Goal: Task Accomplishment & Management: Complete application form

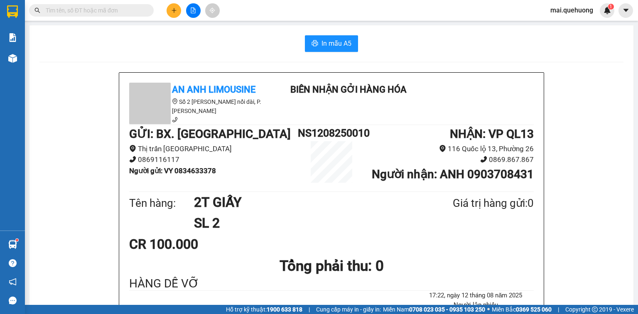
click at [193, 7] on icon "file-add" at bounding box center [193, 10] width 6 height 6
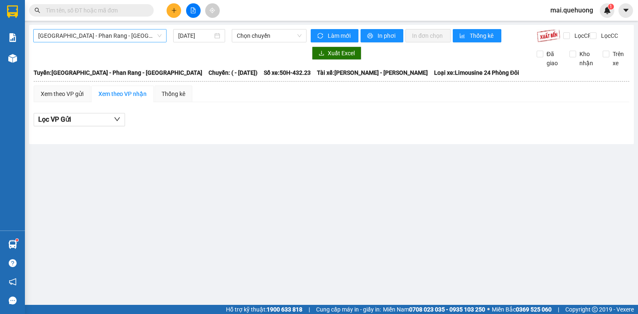
click at [131, 34] on span "[GEOGRAPHIC_DATA] - Phan Rang - [GEOGRAPHIC_DATA]" at bounding box center [99, 36] width 123 height 12
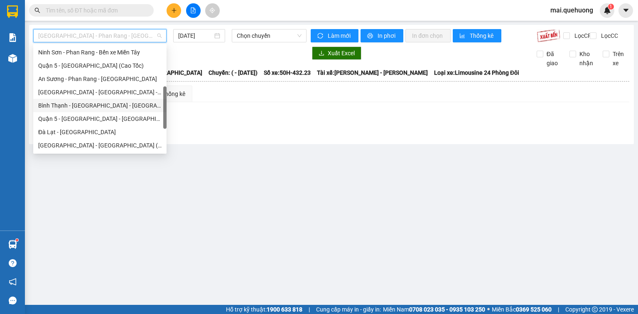
scroll to position [226, 0]
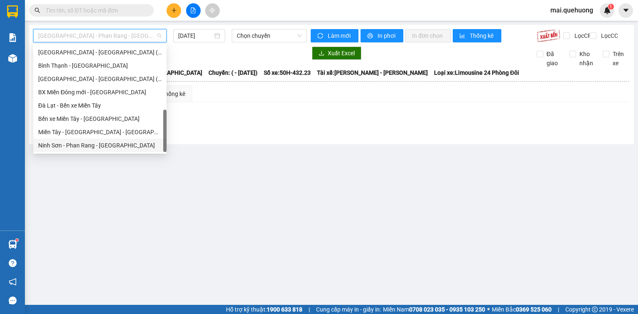
click at [79, 145] on div "Ninh Sơn - Phan Rang - [GEOGRAPHIC_DATA]" at bounding box center [99, 145] width 123 height 9
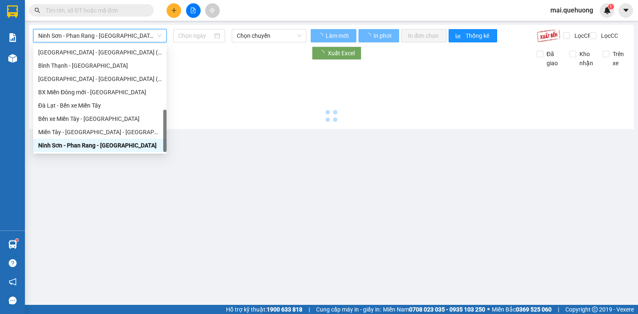
type input "[DATE]"
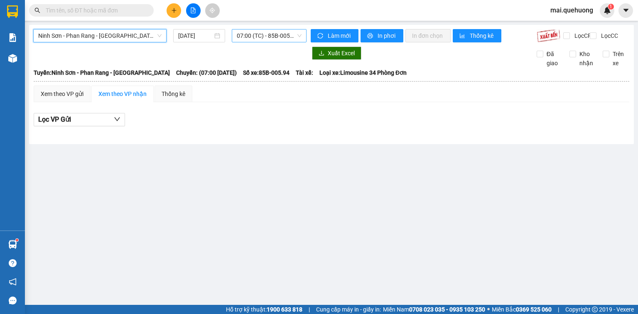
click at [242, 40] on span "07:00 (TC) - 85B-005.94" at bounding box center [269, 36] width 65 height 12
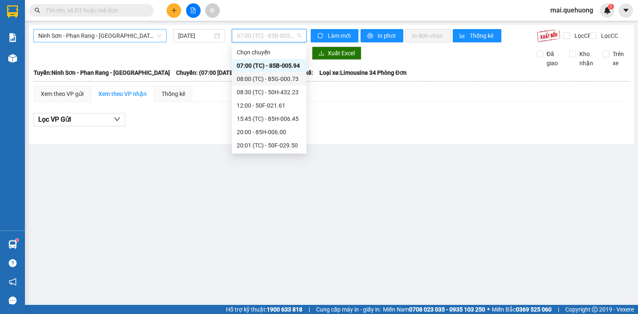
click at [131, 42] on span "Ninh Sơn - Phan Rang - [GEOGRAPHIC_DATA]" at bounding box center [99, 36] width 123 height 12
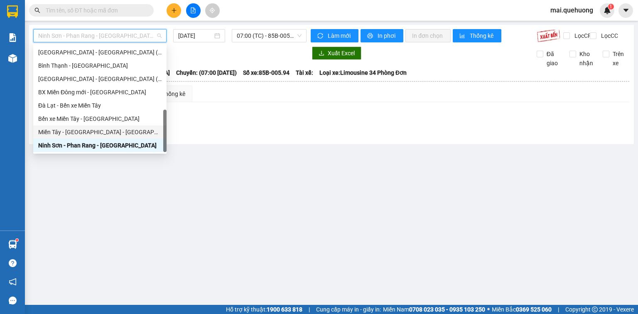
click at [99, 132] on div "Miền Tây - [GEOGRAPHIC_DATA] - [GEOGRAPHIC_DATA]" at bounding box center [99, 132] width 123 height 9
type input "[DATE]"
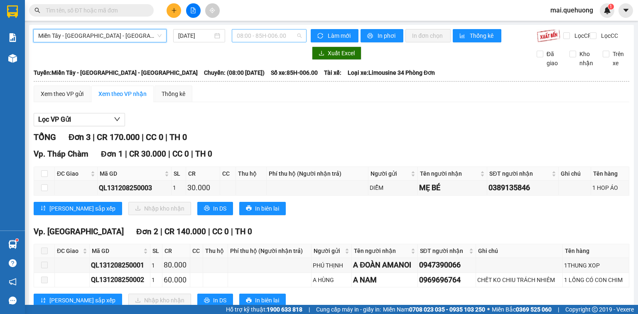
click at [264, 33] on span "08:00 - 85H-006.00" at bounding box center [269, 36] width 65 height 12
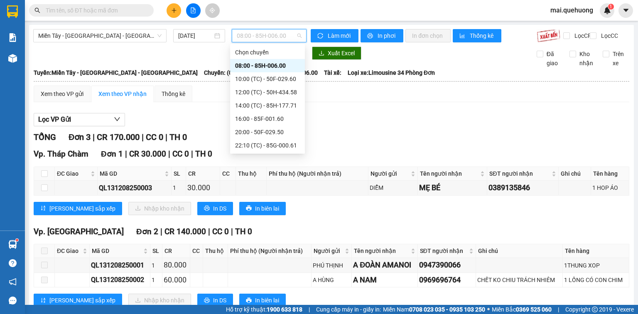
click at [278, 62] on div "08:00 - 85H-006.00" at bounding box center [267, 65] width 65 height 9
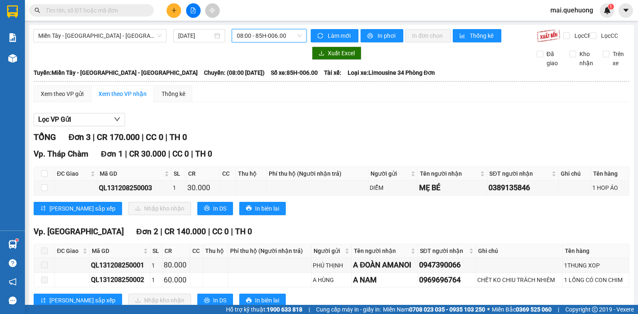
click at [286, 38] on span "08:00 - 85H-006.00" at bounding box center [269, 36] width 65 height 12
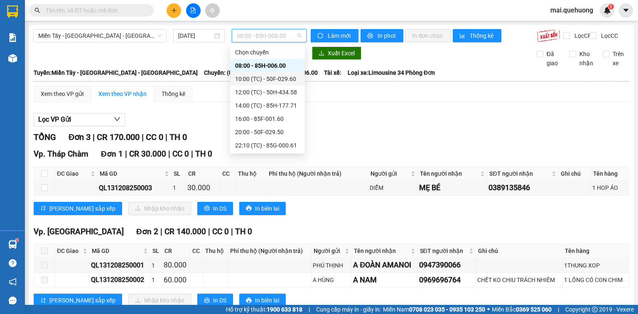
click at [284, 76] on div "10:00 (TC) - 50F-029.60" at bounding box center [267, 78] width 65 height 9
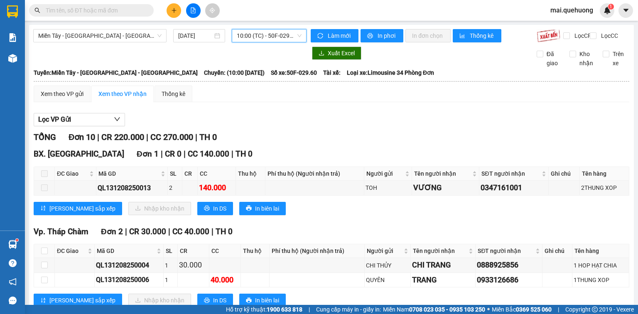
click at [101, 13] on input "text" at bounding box center [95, 10] width 98 height 9
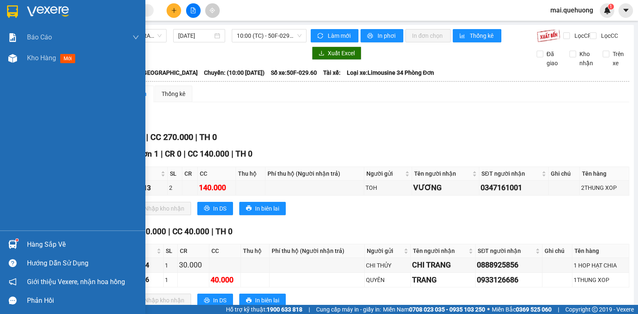
click at [25, 59] on div "Kho hàng mới" at bounding box center [72, 58] width 145 height 21
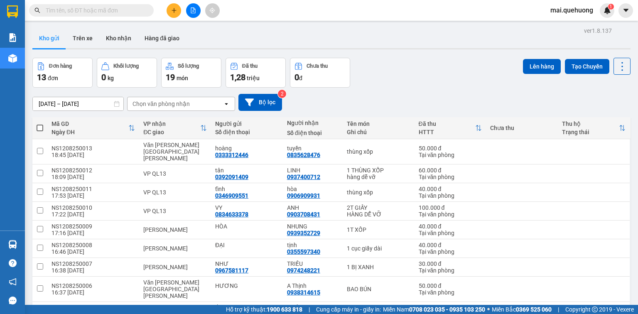
click at [193, 12] on icon "file-add" at bounding box center [193, 10] width 5 height 6
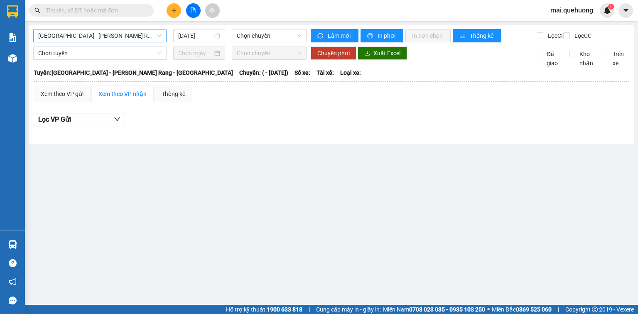
click at [130, 39] on span "[GEOGRAPHIC_DATA] - Phan Rang - [GEOGRAPHIC_DATA]" at bounding box center [99, 36] width 123 height 12
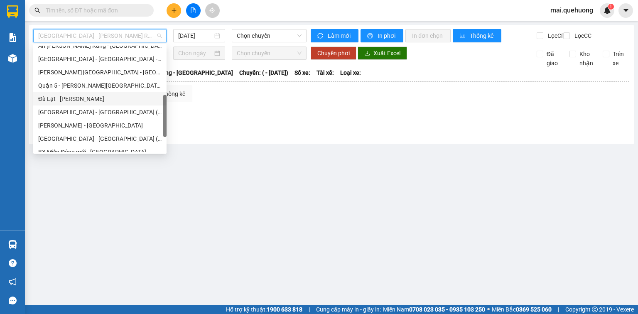
scroll to position [226, 0]
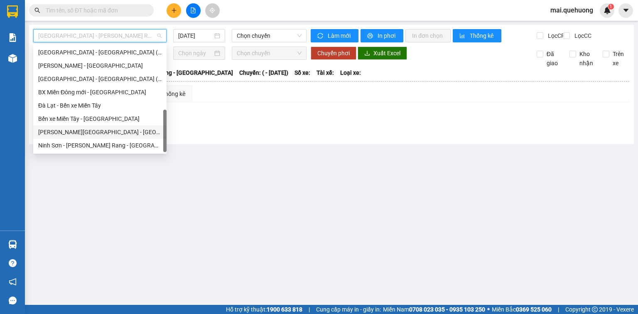
click at [114, 131] on div "Miền Tây - [GEOGRAPHIC_DATA] - [GEOGRAPHIC_DATA]" at bounding box center [99, 132] width 123 height 9
type input "[DATE]"
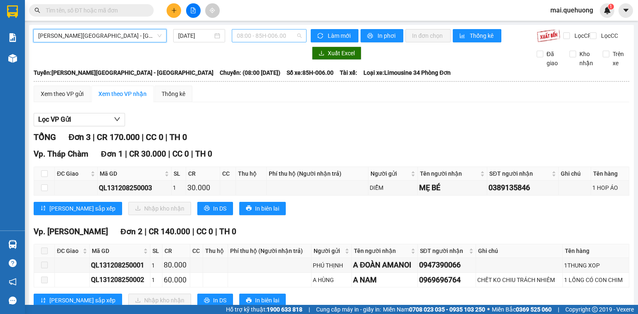
click at [254, 32] on span "08:00 - 85H-006.00" at bounding box center [269, 36] width 65 height 12
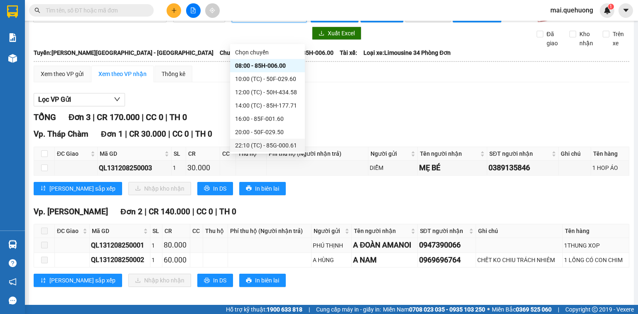
scroll to position [31, 0]
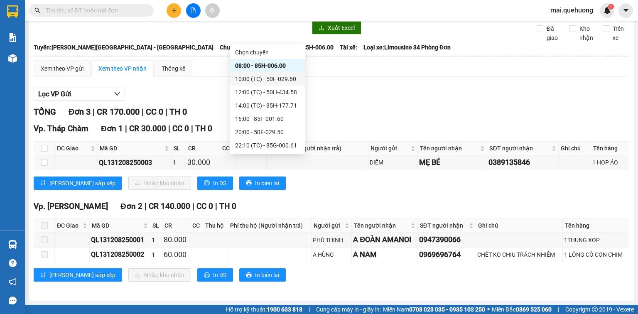
click at [262, 78] on div "10:00 (TC) - 50F-029.60" at bounding box center [267, 78] width 65 height 9
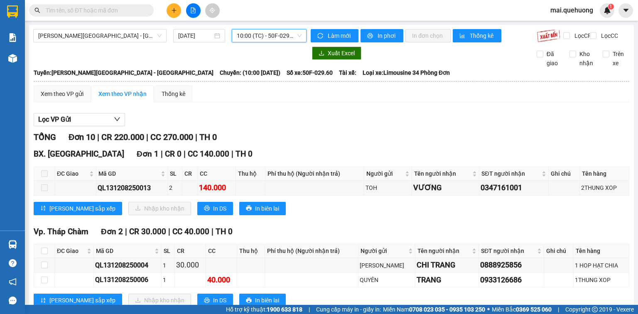
click at [42, 177] on span at bounding box center [44, 173] width 7 height 7
click at [213, 213] on span "In DS" at bounding box center [219, 208] width 13 height 9
click at [266, 35] on span "10:00 (TC) - 50F-029.60" at bounding box center [269, 36] width 65 height 12
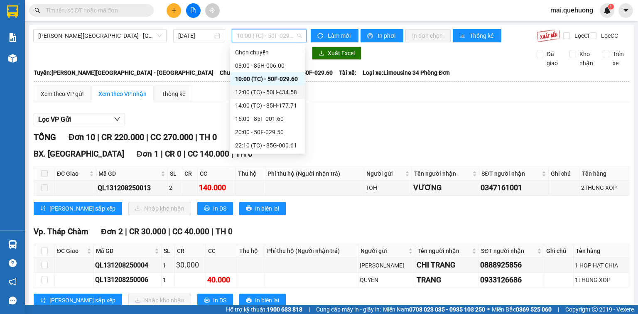
click at [266, 90] on div "12:00 (TC) - 50H-434.58" at bounding box center [267, 92] width 65 height 9
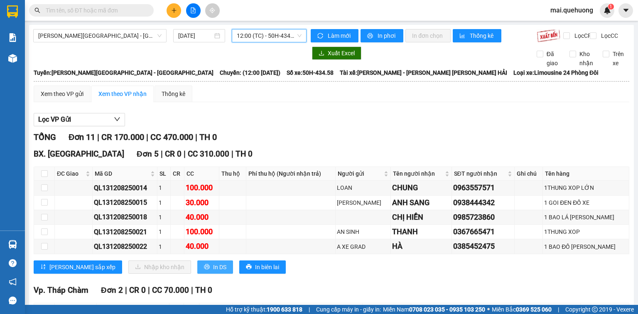
click at [213, 272] on span "In DS" at bounding box center [219, 267] width 13 height 9
click at [248, 33] on span "12:00 (TC) - 50H-434.58" at bounding box center [269, 36] width 65 height 12
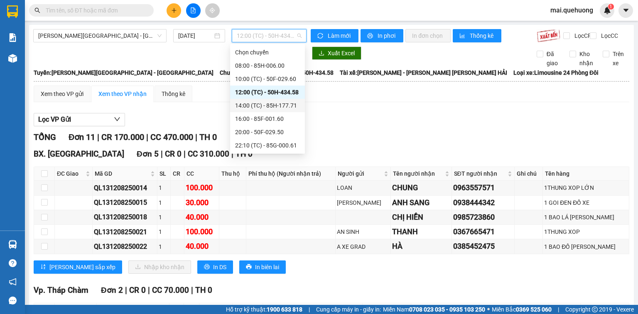
click at [285, 104] on div "14:00 (TC) - 85H-177.71" at bounding box center [267, 105] width 65 height 9
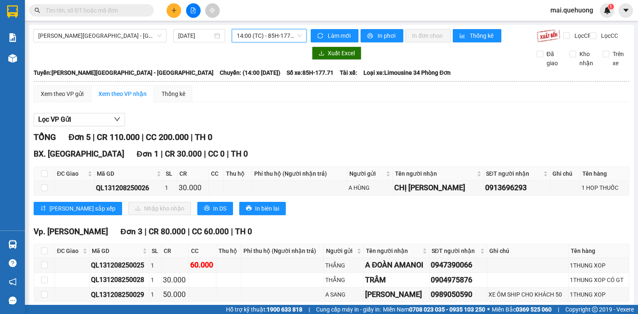
scroll to position [33, 0]
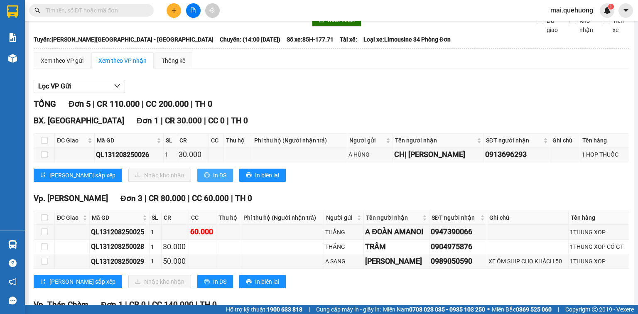
click at [213, 180] on span "In DS" at bounding box center [219, 175] width 13 height 9
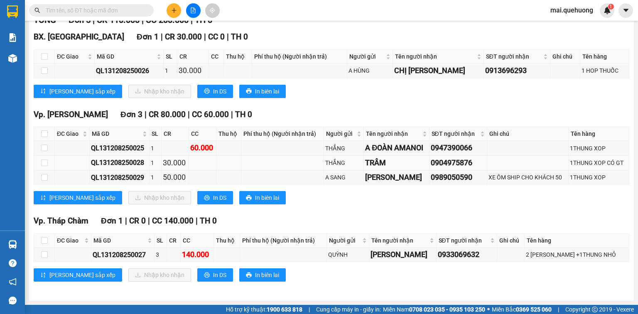
scroll to position [0, 0]
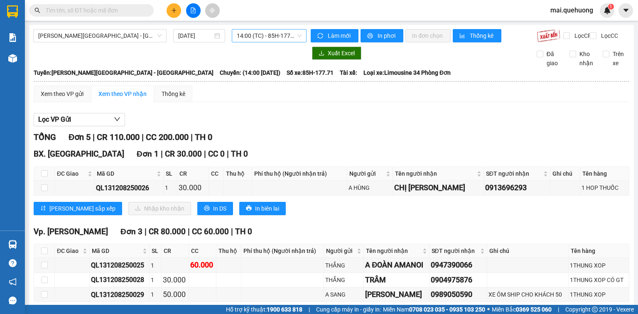
click at [279, 35] on span "14:00 (TC) - 85H-177.71" at bounding box center [269, 36] width 65 height 12
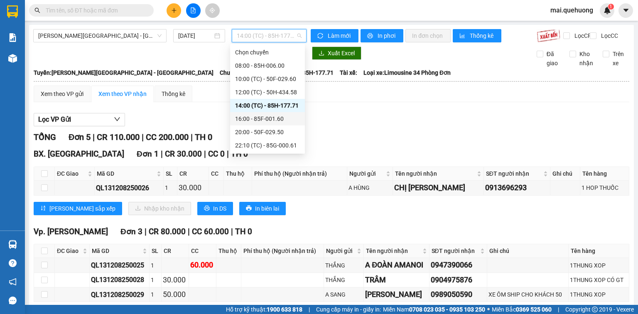
click at [275, 119] on div "16:00 - 85F-001.60" at bounding box center [267, 118] width 65 height 9
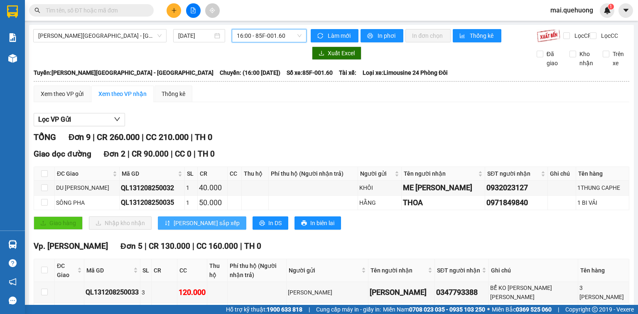
click at [197, 228] on span "[PERSON_NAME] sắp xếp" at bounding box center [207, 223] width 66 height 9
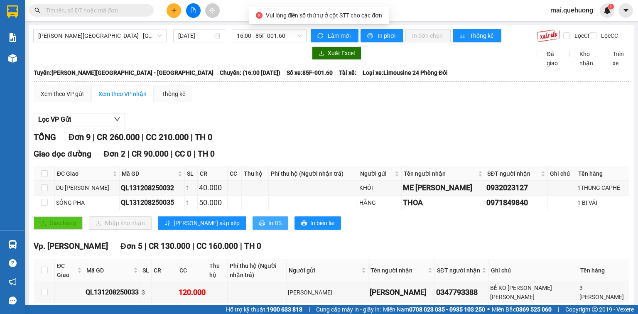
click at [269, 228] on span "In DS" at bounding box center [275, 223] width 13 height 9
click at [277, 40] on span "16:00 - 85F-001.60" at bounding box center [269, 36] width 65 height 12
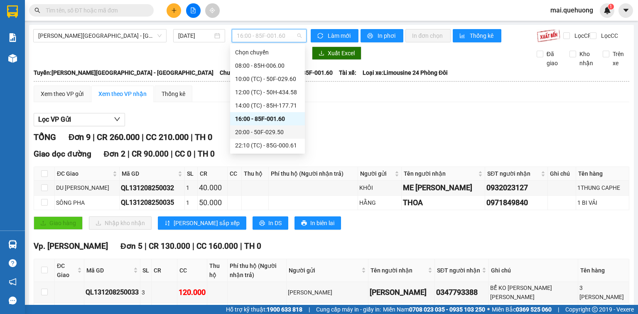
click at [268, 129] on div "20:00 - 50F-029.50" at bounding box center [267, 132] width 65 height 9
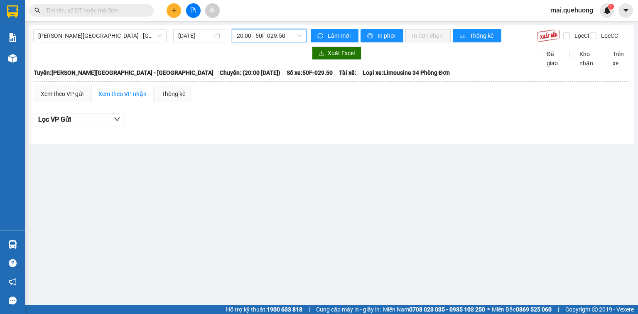
click at [281, 37] on span "20:00 - 50F-029.50" at bounding box center [269, 36] width 65 height 12
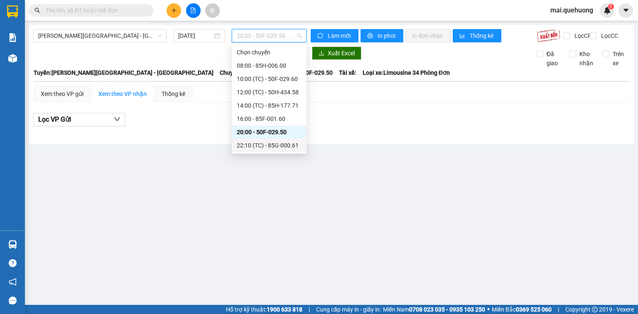
click at [281, 145] on div "22:10 (TC) - 85G-000.61" at bounding box center [269, 145] width 65 height 9
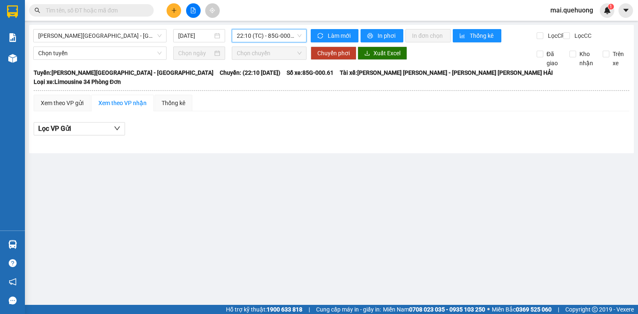
click at [284, 31] on span "22:10 (TC) - 85G-000.61" at bounding box center [269, 36] width 65 height 12
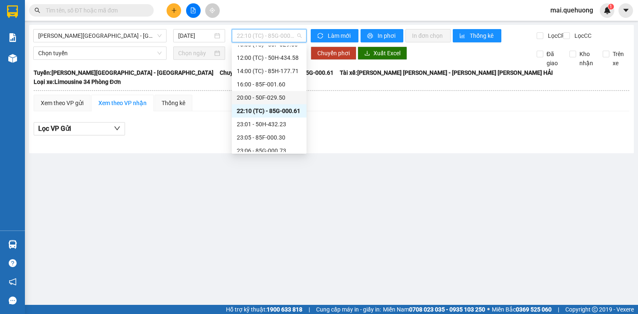
scroll to position [67, 0]
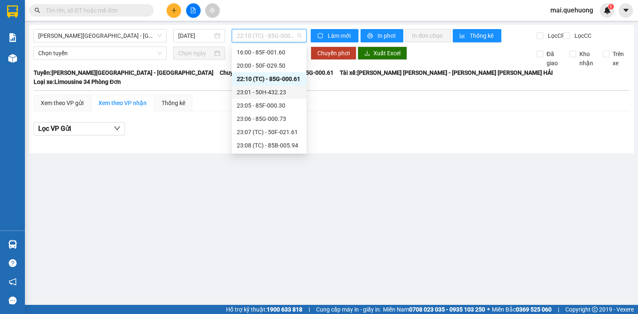
click at [278, 91] on div "23:01 - 50H-432.23" at bounding box center [269, 92] width 65 height 9
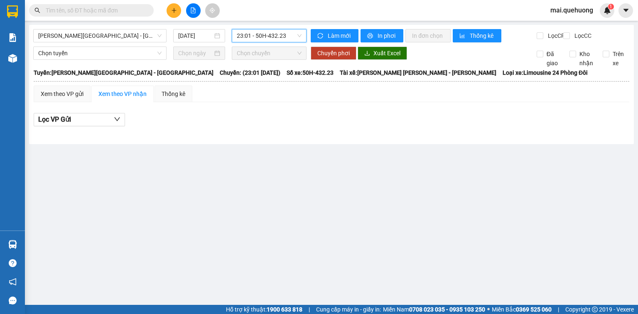
click at [290, 38] on span "23:01 - 50H-432.23" at bounding box center [269, 36] width 65 height 12
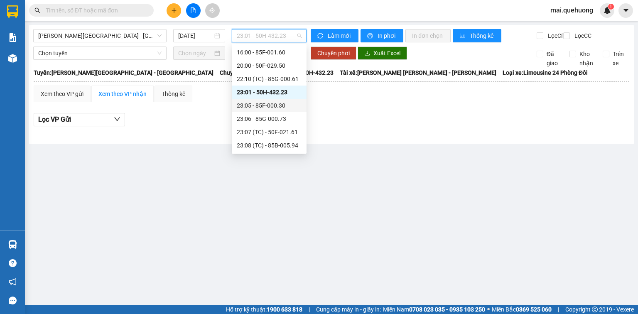
click at [278, 107] on div "23:05 - 85F-000.30" at bounding box center [269, 105] width 65 height 9
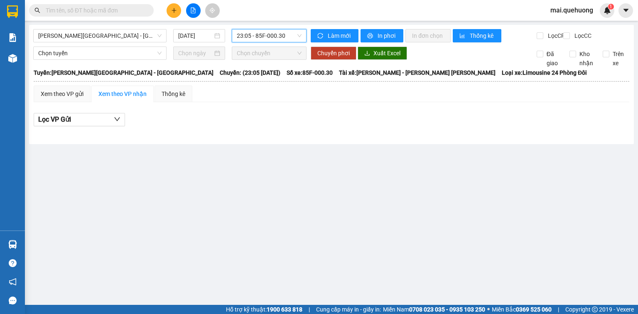
click at [278, 41] on span "23:05 - 85F-000.30" at bounding box center [269, 36] width 65 height 12
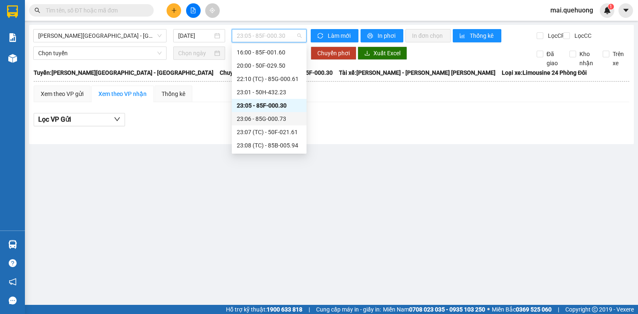
click at [276, 118] on div "23:06 - 85G-000.73" at bounding box center [269, 118] width 65 height 9
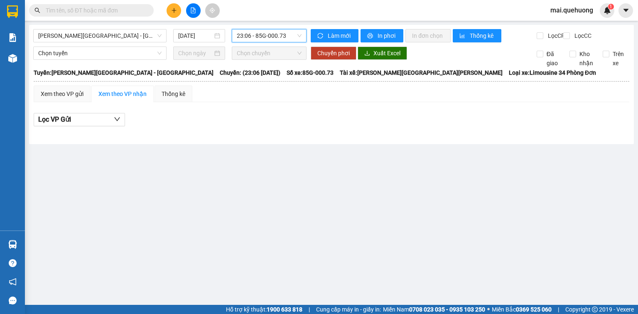
click at [291, 37] on span "23:06 - 85G-000.73" at bounding box center [269, 36] width 65 height 12
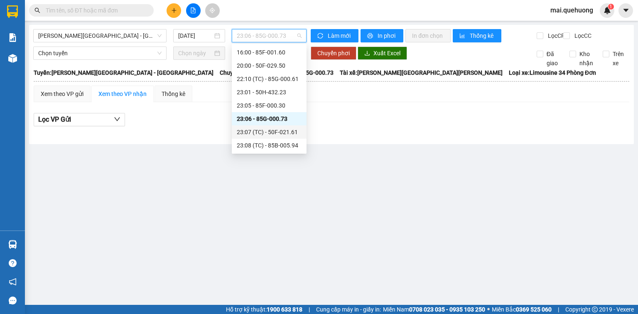
click at [274, 131] on div "23:07 (TC) - 50F-021.61" at bounding box center [269, 132] width 65 height 9
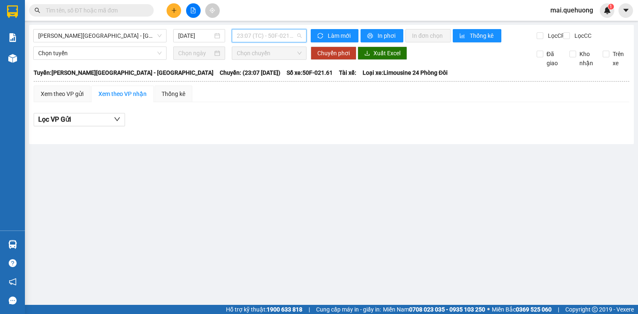
click at [277, 34] on span "23:07 (TC) - 50F-021.61" at bounding box center [269, 36] width 65 height 12
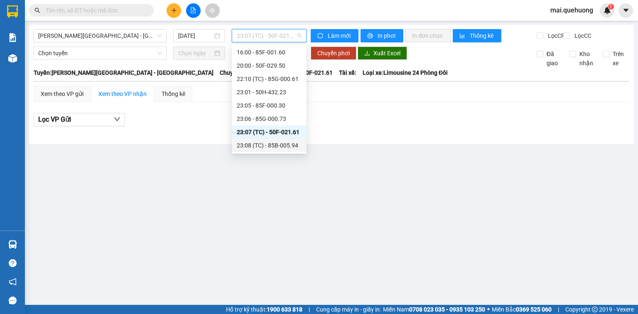
click at [283, 147] on div "23:08 (TC) - 85B-005.94" at bounding box center [269, 145] width 65 height 9
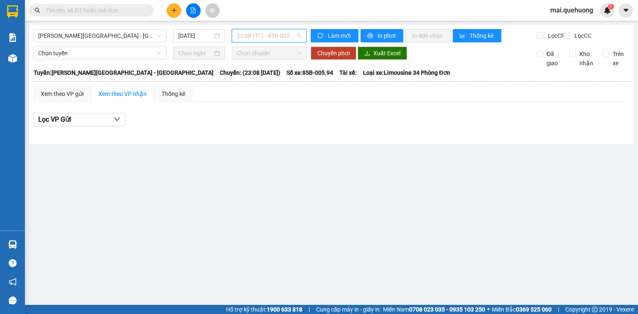
click at [283, 35] on span "23:08 (TC) - 85B-005.94" at bounding box center [269, 36] width 65 height 12
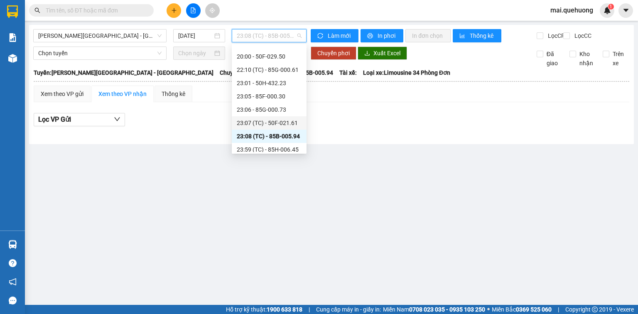
scroll to position [80, 0]
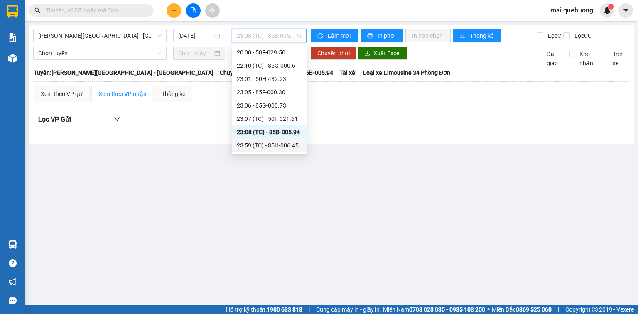
click at [283, 145] on div "23:59 (TC) - 85H-006.45" at bounding box center [269, 145] width 65 height 9
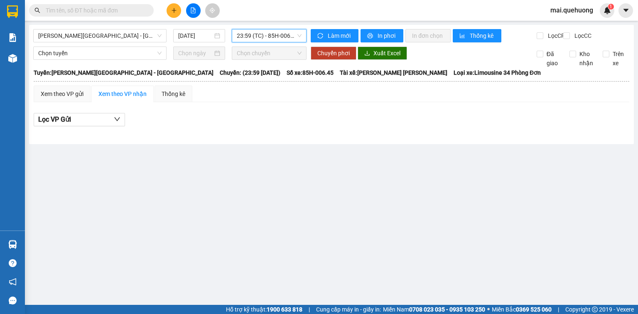
click at [269, 30] on span "23:59 (TC) - 85H-006.45" at bounding box center [269, 36] width 65 height 12
click at [171, 4] on button at bounding box center [174, 10] width 15 height 15
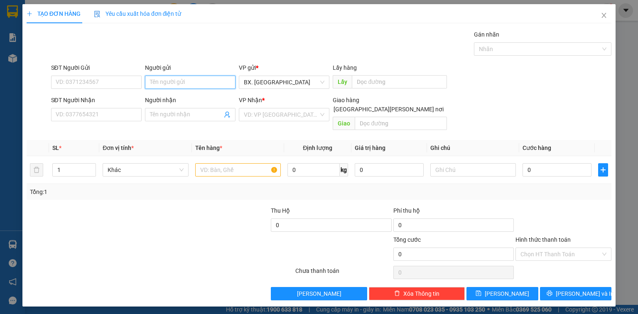
click at [188, 81] on input "Người gửi" at bounding box center [190, 82] width 91 height 13
click at [170, 84] on input "Người gửi" at bounding box center [190, 82] width 91 height 13
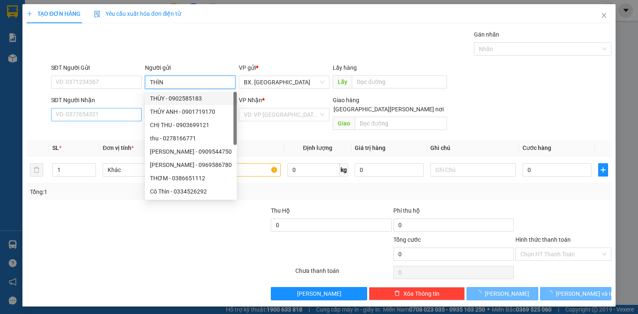
type input "THÌN"
click at [112, 112] on input "SĐT Người Nhận" at bounding box center [96, 114] width 91 height 13
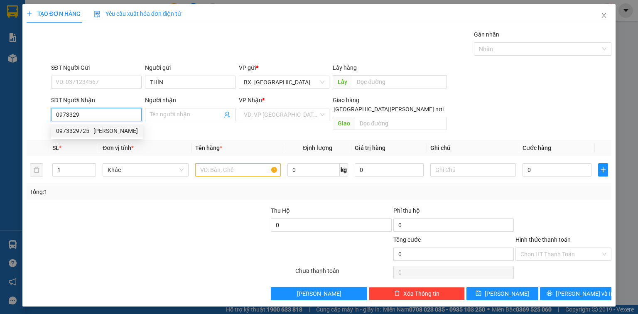
click at [116, 133] on div "0973329725 - THỊNH" at bounding box center [97, 130] width 82 height 9
type input "0973329725"
type input "THỊNH"
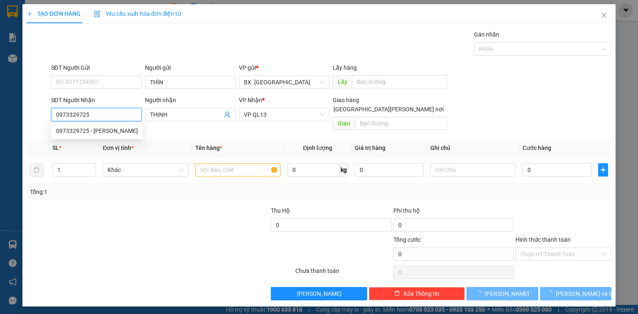
type input "50.000"
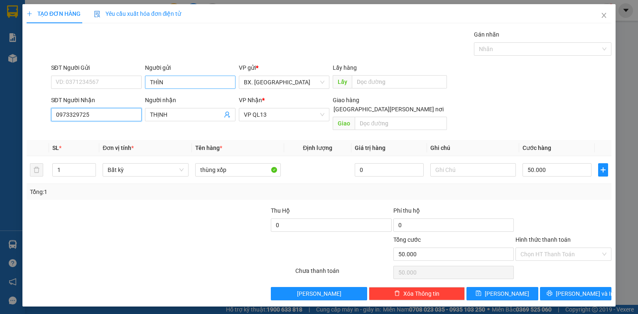
type input "0973329725"
click at [170, 83] on input "THÌN" at bounding box center [190, 82] width 91 height 13
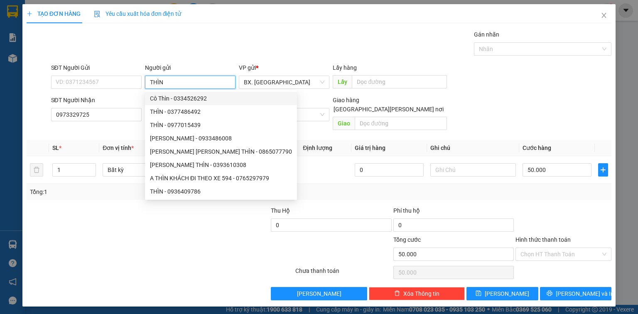
drag, startPoint x: 170, startPoint y: 83, endPoint x: 123, endPoint y: 94, distance: 48.2
click at [123, 94] on form "SĐT Người Gửi VD: 0371234567 Người gửi THÌN VP gửi * BX. Ninh Sơn Lấy hàng Lấy …" at bounding box center [319, 98] width 585 height 71
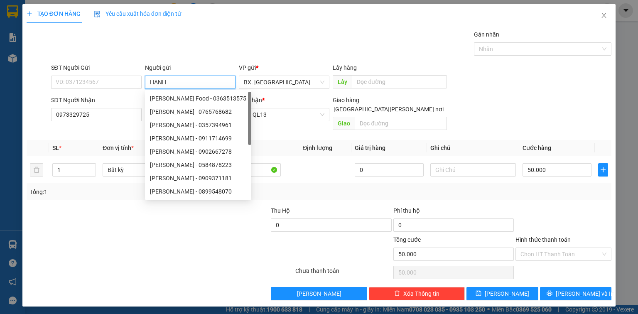
type input "HẠNH"
click at [131, 221] on div at bounding box center [87, 220] width 122 height 29
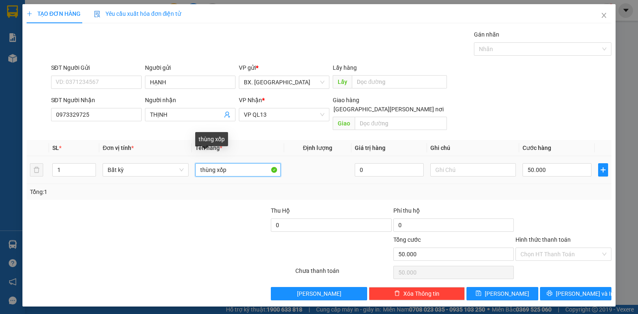
click at [200, 163] on input "thùng xốp" at bounding box center [238, 169] width 86 height 13
click at [245, 163] on input "1 thùng xốp" at bounding box center [238, 169] width 86 height 13
click at [289, 173] on td at bounding box center [317, 170] width 67 height 28
click at [271, 163] on input "1 thùng xốp( BÁNH BỘT LỘC)" at bounding box center [238, 169] width 86 height 13
type input "1 thùng xốp( BÁNH BỘT LỌC)"
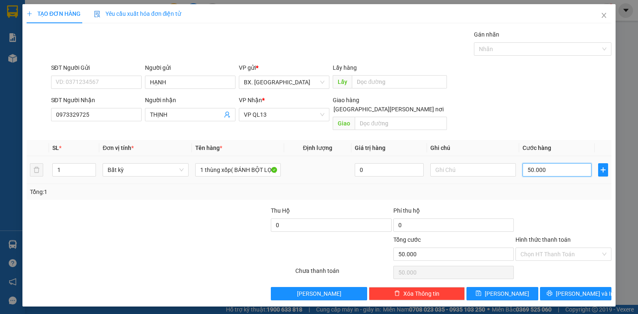
click at [559, 163] on input "50.000" at bounding box center [557, 169] width 69 height 13
click at [278, 117] on span "VP QL13" at bounding box center [284, 114] width 81 height 12
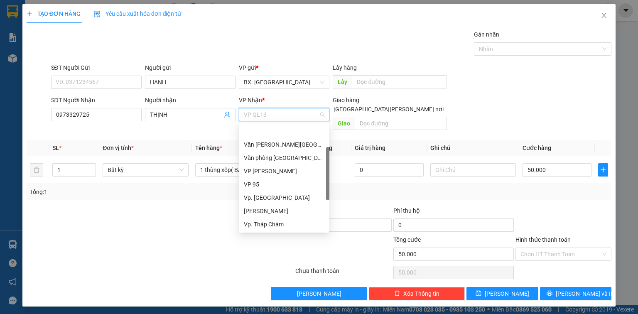
scroll to position [27, 0]
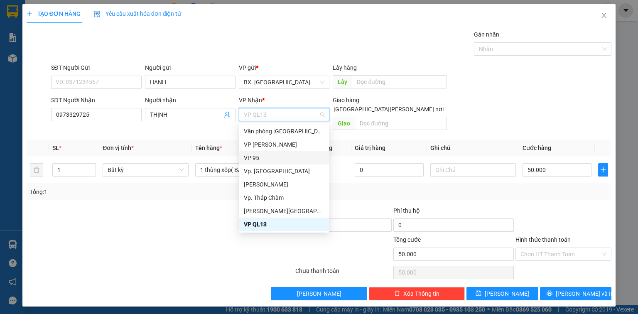
click at [270, 158] on div "VP 95" at bounding box center [284, 157] width 81 height 9
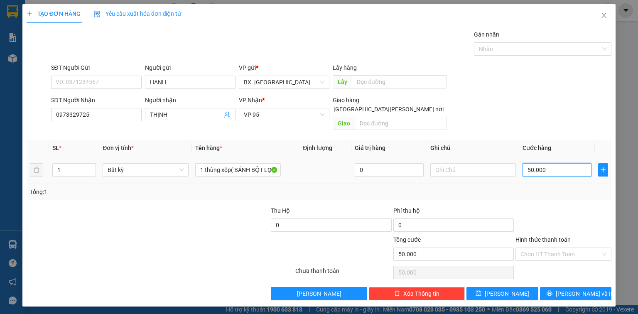
click at [551, 163] on input "50.000" at bounding box center [557, 169] width 69 height 13
type input "6"
type input "60"
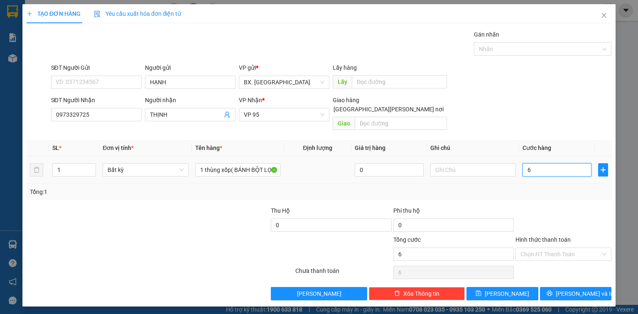
type input "60"
type input "600"
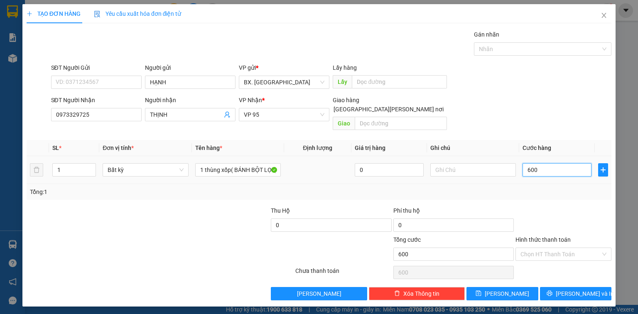
type input "6.000"
type input "60.000"
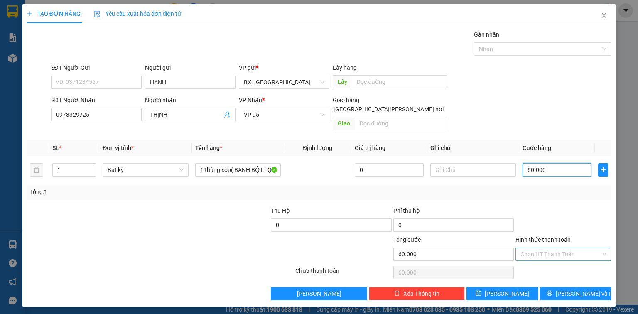
type input "60.000"
click at [557, 248] on input "Hình thức thanh toán" at bounding box center [561, 254] width 80 height 12
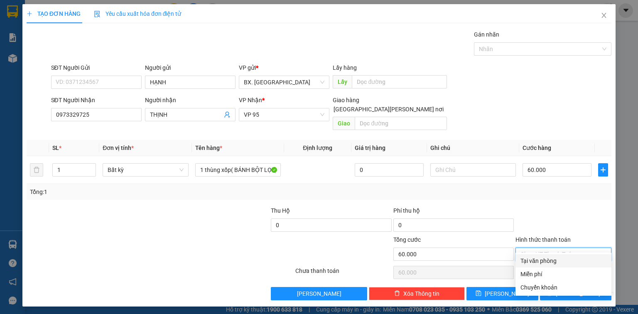
click at [561, 259] on div "Tại văn phòng" at bounding box center [564, 260] width 86 height 9
type input "0"
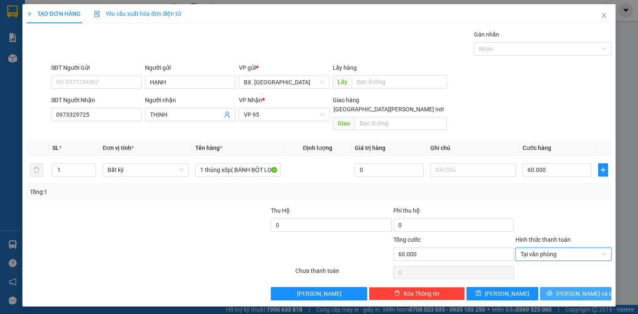
click at [566, 287] on button "Lưu và In" at bounding box center [576, 293] width 72 height 13
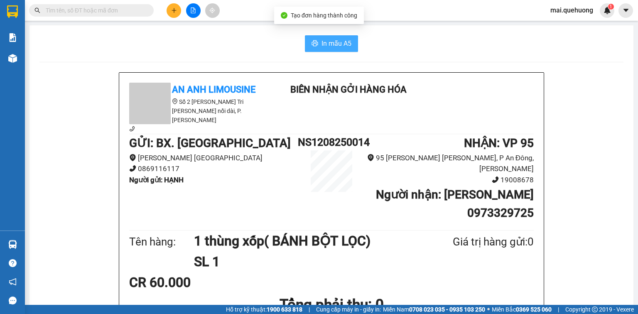
click at [331, 42] on span "In mẫu A5" at bounding box center [337, 43] width 30 height 10
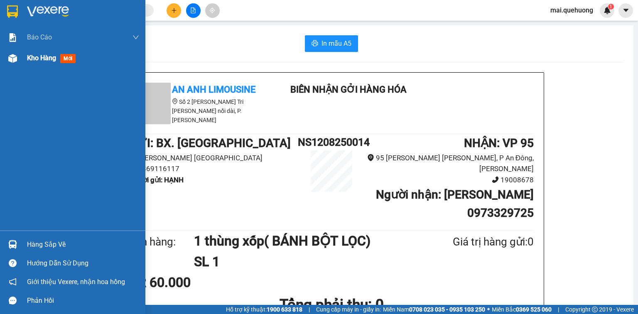
click at [34, 59] on span "Kho hàng" at bounding box center [41, 58] width 29 height 8
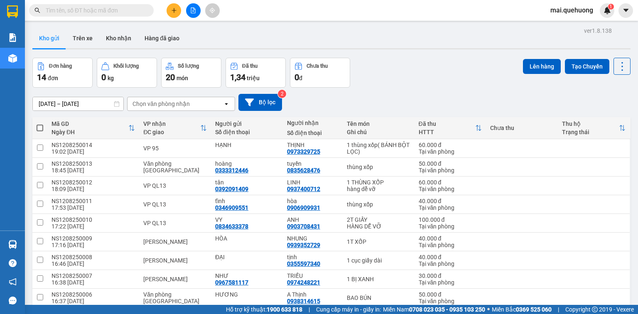
click at [250, 74] on div "1,34 triệu" at bounding box center [255, 77] width 51 height 12
click at [173, 11] on icon "plus" at bounding box center [174, 10] width 6 height 6
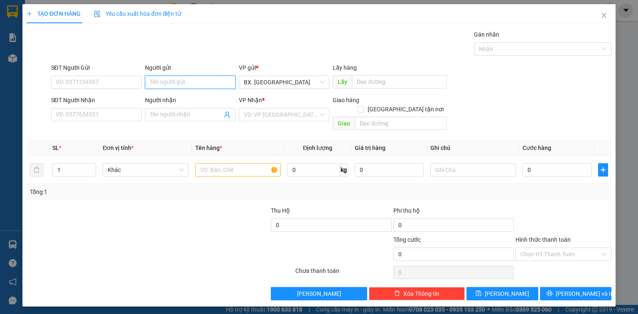
click at [173, 81] on input "Người gửi" at bounding box center [190, 82] width 91 height 13
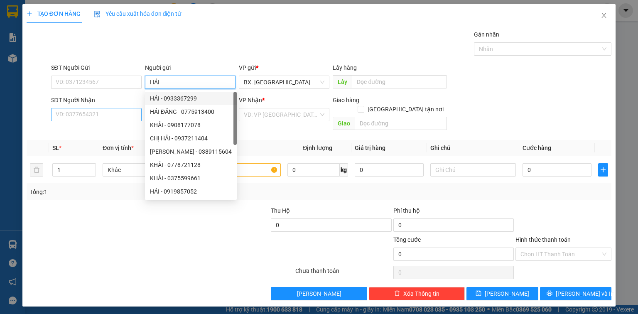
type input "HẢI"
click at [123, 120] on input "SĐT Người Nhận" at bounding box center [96, 114] width 91 height 13
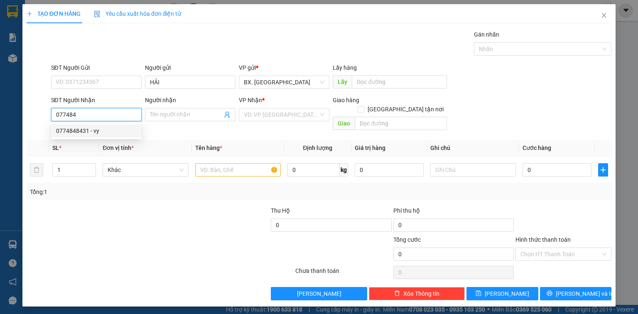
click at [90, 133] on div "0774848431 - vy" at bounding box center [96, 130] width 81 height 9
type input "0774848431"
type input "vy"
type input "50.000"
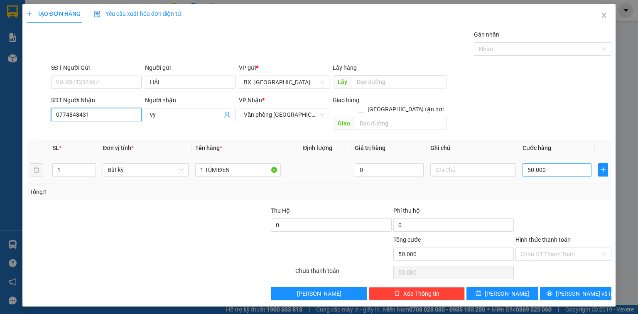
type input "0774848431"
click at [560, 163] on input "50.000" at bounding box center [557, 169] width 69 height 13
type input "7"
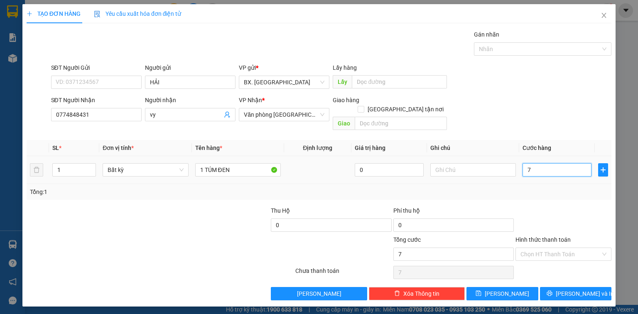
type input "70"
type input "700"
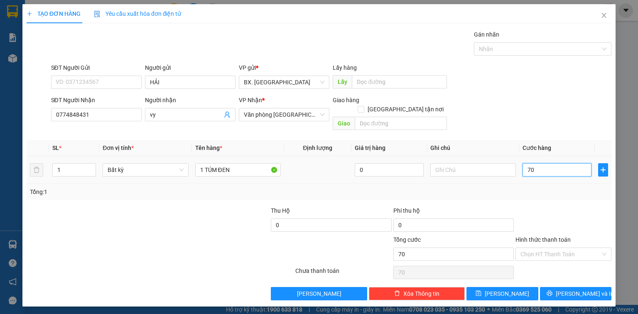
type input "700"
type input "7.000"
type input "70.000"
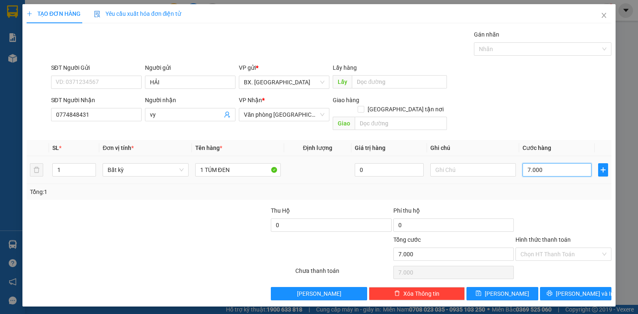
type input "70.000"
click at [562, 248] on input "Hình thức thanh toán" at bounding box center [561, 254] width 80 height 12
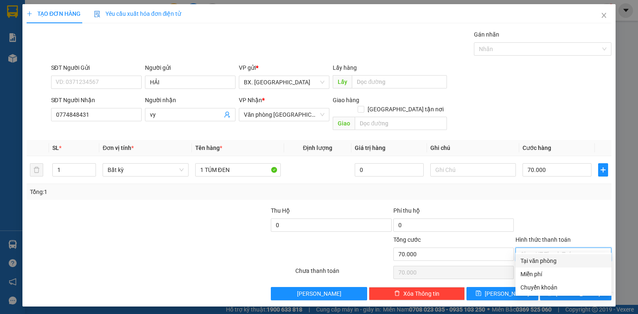
click at [561, 261] on div "Tại văn phòng" at bounding box center [564, 260] width 86 height 9
type input "0"
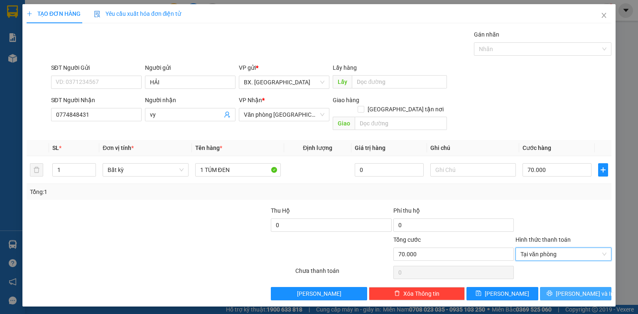
click at [568, 287] on button "Lưu và In" at bounding box center [576, 293] width 72 height 13
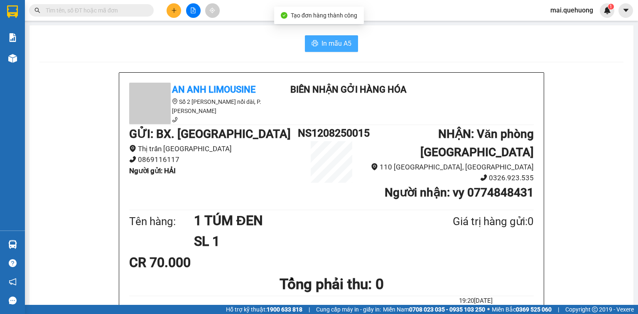
click at [327, 43] on span "In mẫu A5" at bounding box center [337, 43] width 30 height 10
click at [111, 6] on input "text" at bounding box center [95, 10] width 98 height 9
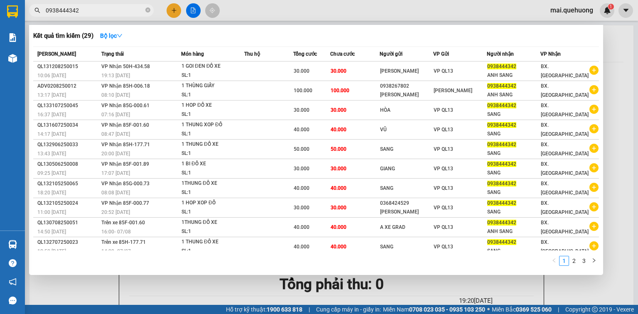
type input "0938444342"
click at [196, 10] on div at bounding box center [319, 157] width 638 height 314
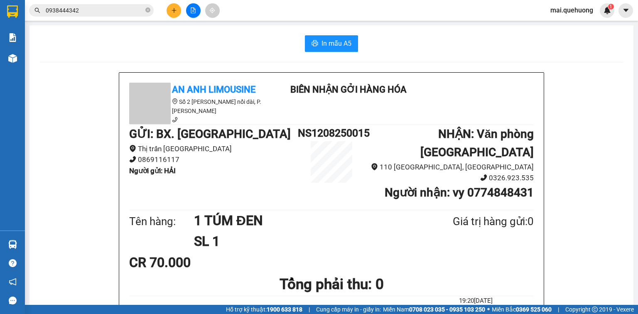
click at [193, 10] on icon "file-add" at bounding box center [193, 10] width 5 height 6
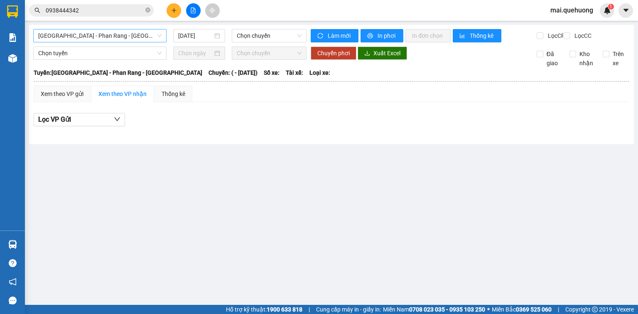
click at [138, 35] on span "[GEOGRAPHIC_DATA] - Phan Rang - [GEOGRAPHIC_DATA]" at bounding box center [99, 36] width 123 height 12
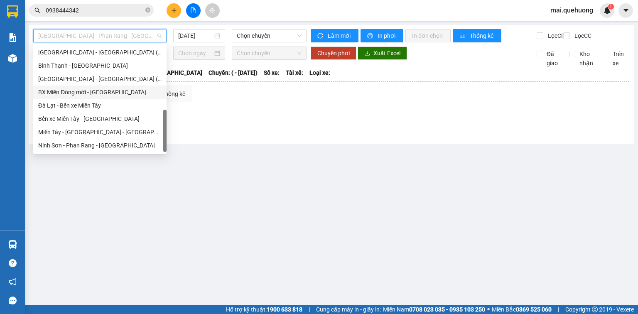
scroll to position [226, 0]
click at [108, 132] on div "Miền Tây - [GEOGRAPHIC_DATA] - [GEOGRAPHIC_DATA]" at bounding box center [99, 132] width 123 height 9
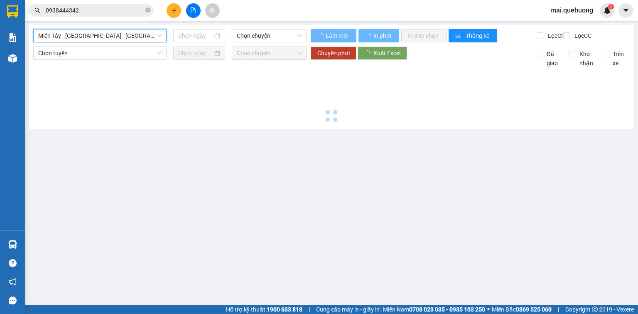
type input "[DATE]"
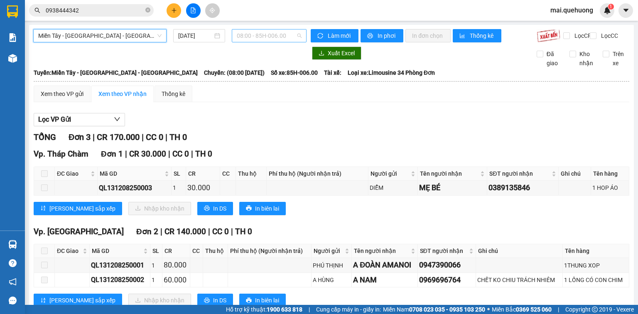
click at [262, 37] on span "08:00 - 85H-006.00" at bounding box center [269, 36] width 65 height 12
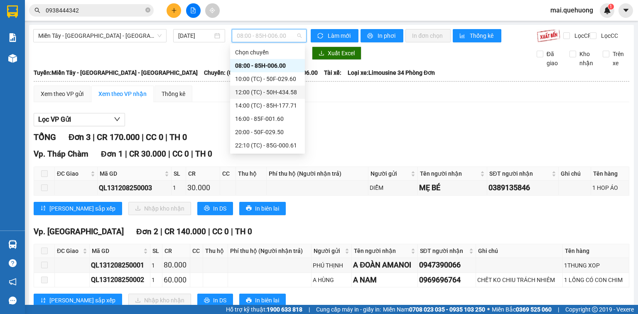
click at [286, 89] on div "12:00 (TC) - 50H-434.58" at bounding box center [267, 92] width 65 height 9
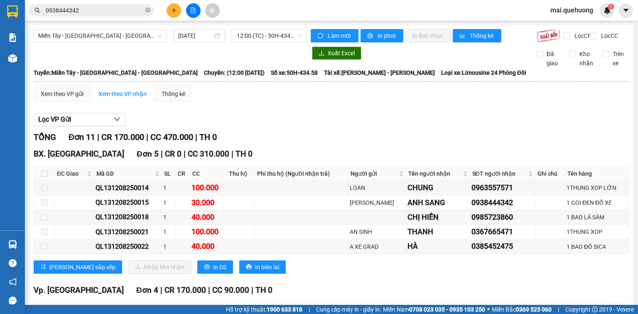
click at [47, 177] on span at bounding box center [44, 173] width 7 height 7
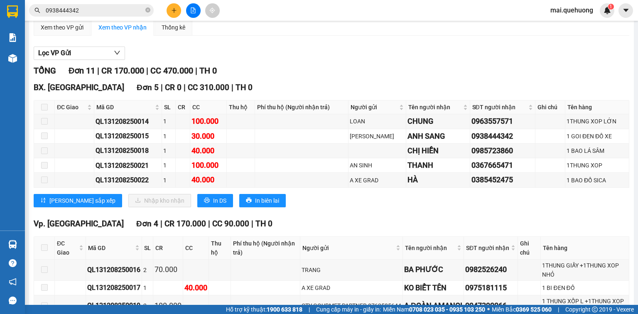
click at [44, 111] on span at bounding box center [44, 107] width 7 height 7
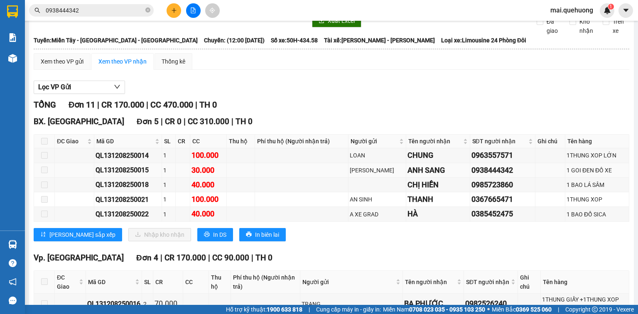
scroll to position [0, 0]
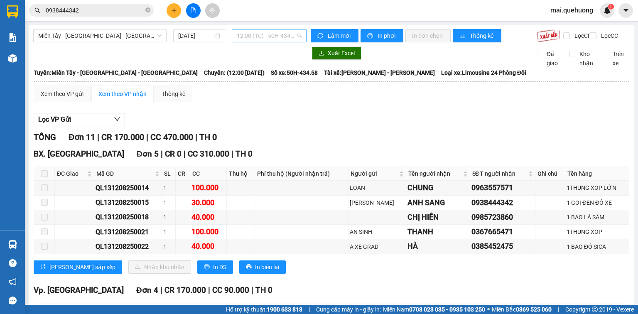
click at [264, 35] on span "12:00 (TC) - 50H-434.58" at bounding box center [269, 36] width 65 height 12
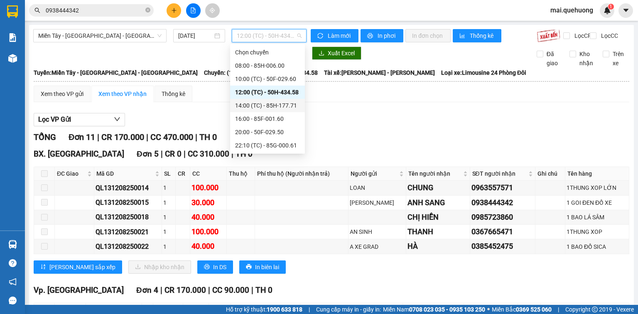
click at [283, 106] on div "14:00 (TC) - 85H-177.71" at bounding box center [267, 105] width 65 height 9
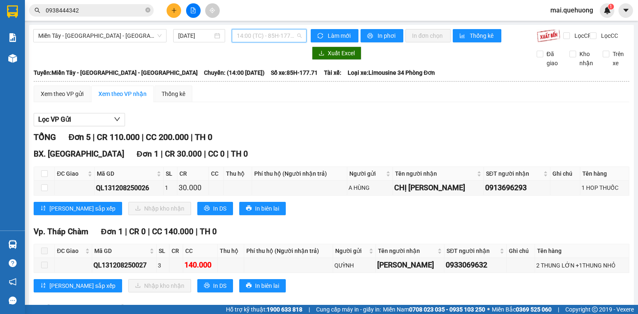
click at [259, 35] on span "14:00 (TC) - 85H-177.71" at bounding box center [269, 36] width 65 height 12
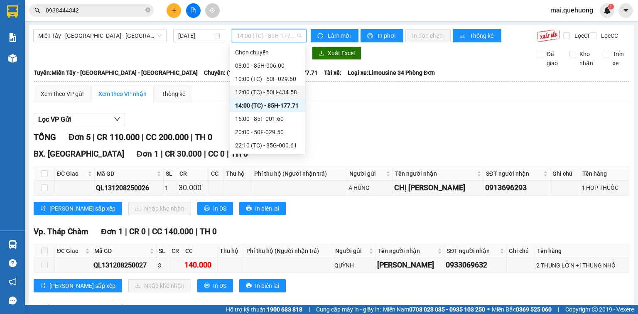
click at [289, 93] on div "12:00 (TC) - 50H-434.58" at bounding box center [267, 92] width 65 height 9
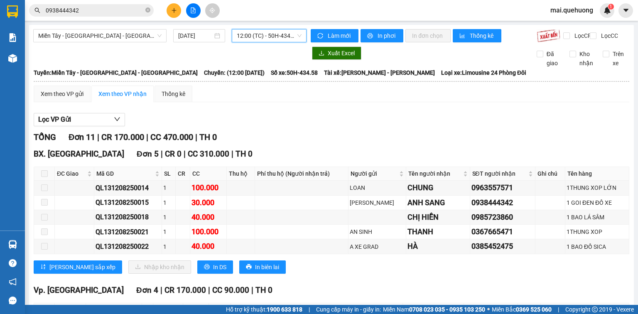
click at [278, 30] on span "12:00 (TC) - 50H-434.58" at bounding box center [269, 36] width 65 height 12
click at [350, 126] on div "Lọc VP Gửi" at bounding box center [332, 120] width 596 height 14
click at [171, 16] on button at bounding box center [174, 10] width 15 height 15
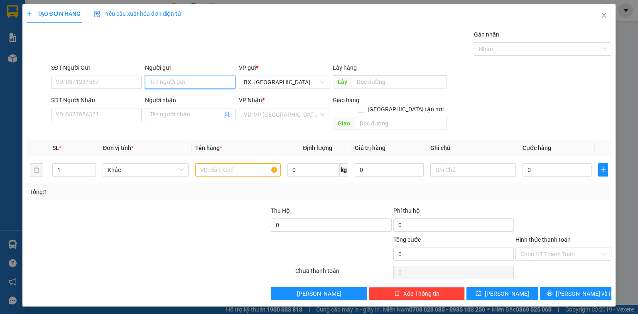
click at [182, 82] on input "Người gửi" at bounding box center [190, 82] width 91 height 13
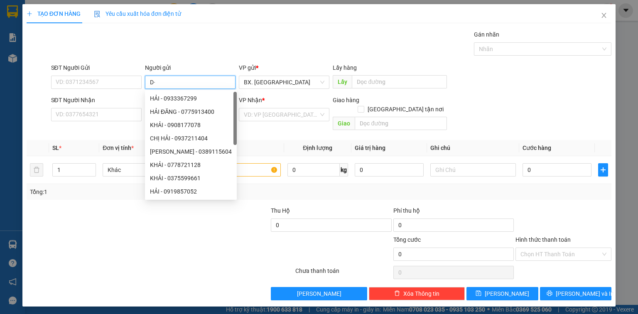
type input "D"
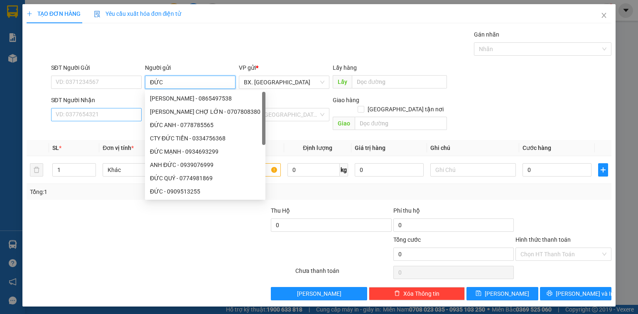
type input "ĐỨC"
click at [78, 115] on input "SĐT Người Nhận" at bounding box center [96, 114] width 91 height 13
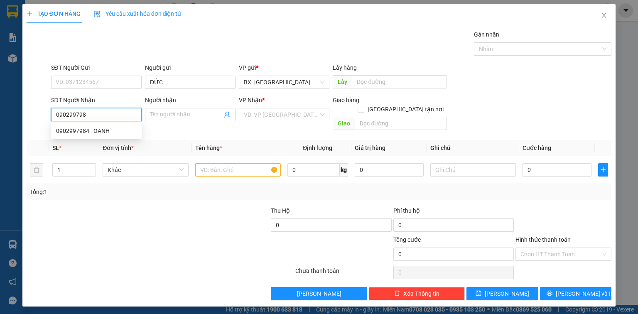
type input "0902997984"
click at [107, 131] on div "0902997984 - OANH" at bounding box center [96, 130] width 81 height 9
type input "OANH"
type input "70.000"
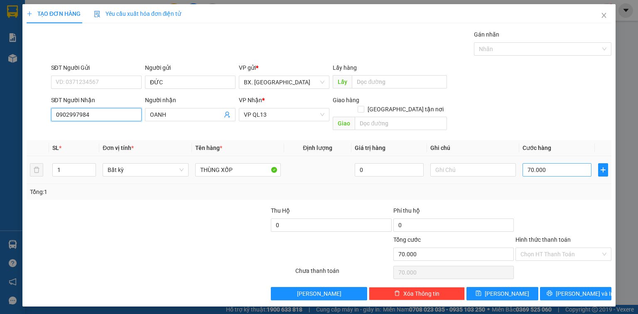
type input "0902997984"
click at [542, 163] on input "70.000" at bounding box center [557, 169] width 69 height 13
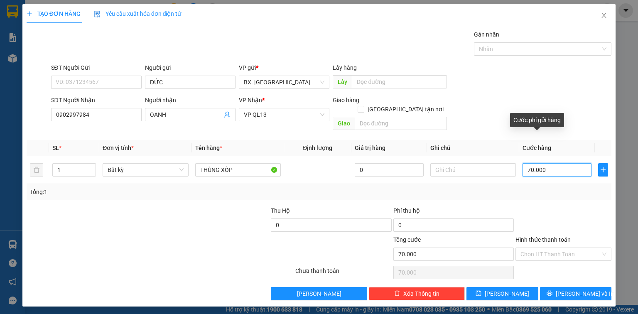
type input "4"
type input "0"
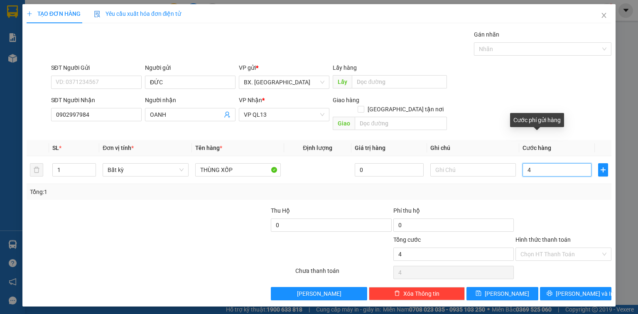
type input "0"
type input "5"
type input "05"
type input "50"
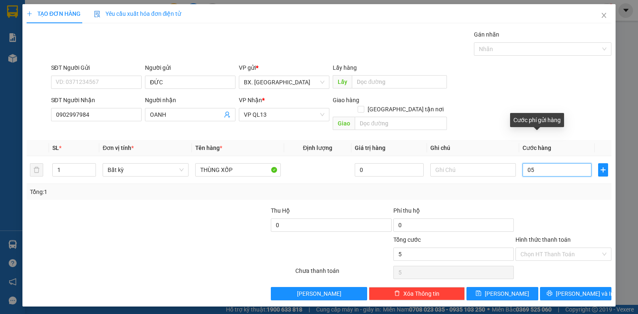
type input "50"
type input "050"
type input "500"
type input "0.500"
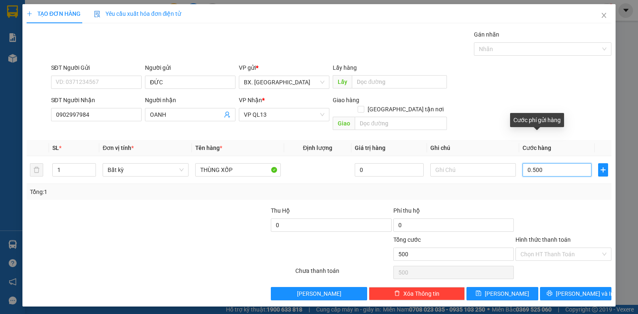
type input "5.000"
type input "05.000"
type input "50.000"
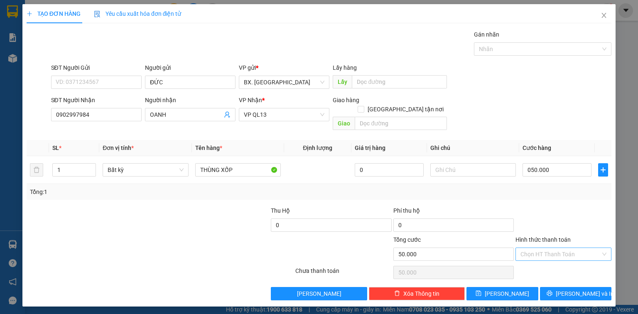
type input "50.000"
click at [545, 248] on input "Hình thức thanh toán" at bounding box center [561, 254] width 80 height 12
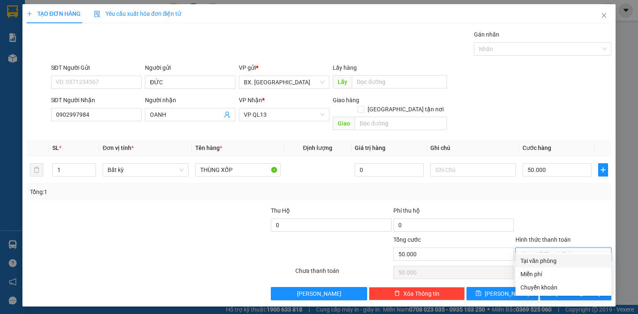
click at [554, 261] on div "Tại văn phòng" at bounding box center [564, 260] width 86 height 9
type input "0"
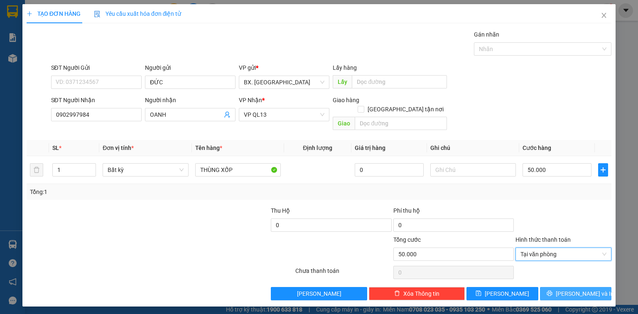
click at [553, 291] on icon "printer" at bounding box center [550, 294] width 6 height 6
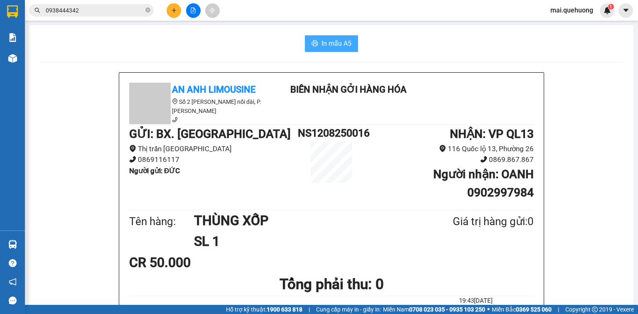
click at [331, 44] on span "In mẫu A5" at bounding box center [337, 43] width 30 height 10
click at [175, 15] on button at bounding box center [174, 10] width 15 height 15
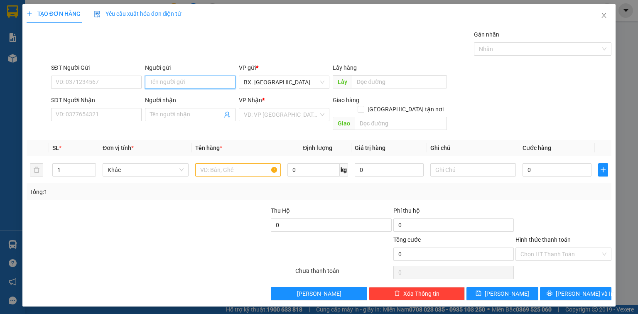
click at [170, 82] on input "Người gửi" at bounding box center [190, 82] width 91 height 13
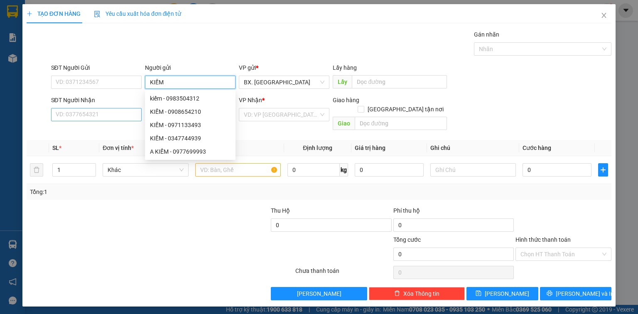
type input "KIẾM"
click at [91, 117] on input "SĐT Người Nhận" at bounding box center [96, 114] width 91 height 13
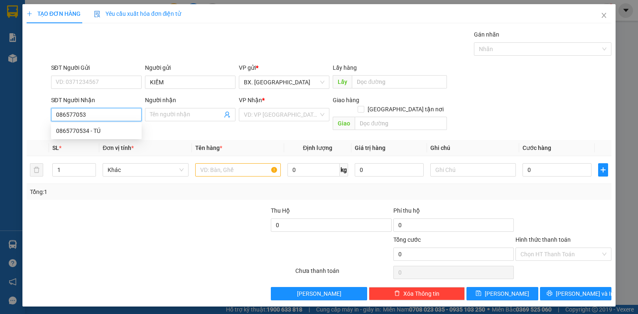
type input "0865770534"
click at [101, 128] on div "0865770534 - TÚ" at bounding box center [96, 130] width 81 height 9
type input "TÚ"
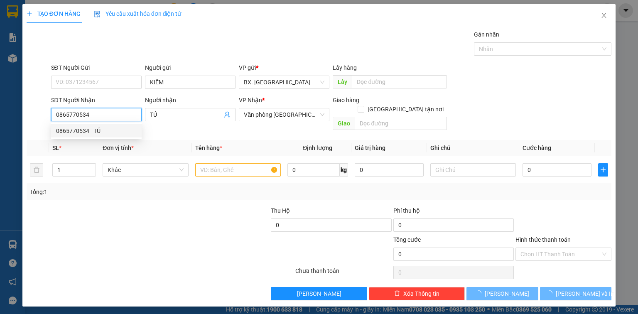
type input "30.000"
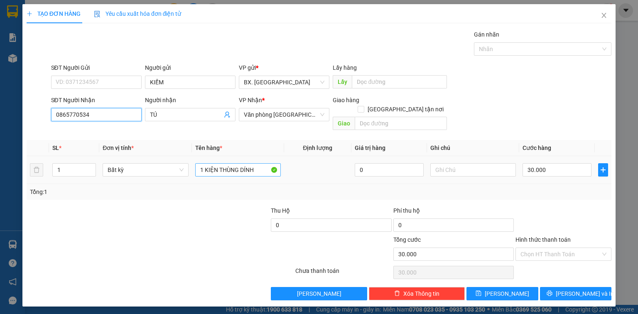
type input "0865770534"
drag, startPoint x: 260, startPoint y: 161, endPoint x: 146, endPoint y: 185, distance: 115.8
click at [146, 185] on div "SL * Đơn vị tính * Tên hàng * Định lượng Giá trị hàng Ghi chú Cước hàng 1 Bất k…" at bounding box center [319, 170] width 585 height 60
type input "1 VA LY XÁM"
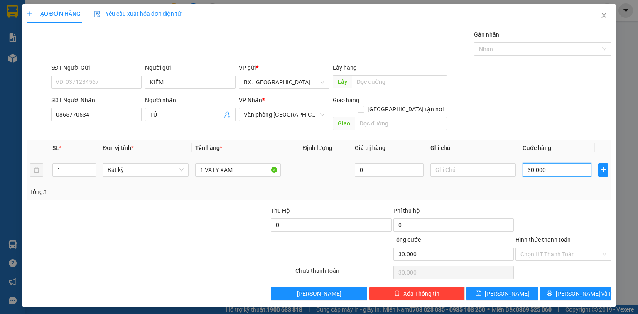
click at [552, 163] on input "30.000" at bounding box center [557, 169] width 69 height 13
type input "0"
type input "5"
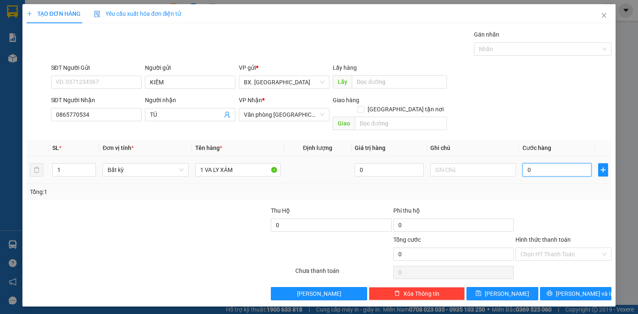
type input "5"
type input "05"
type input "0"
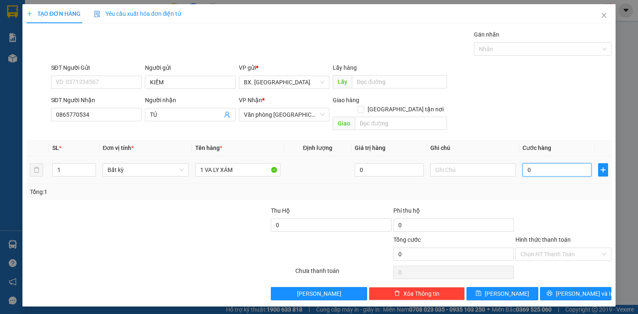
type input "4"
type input "04"
type input "40"
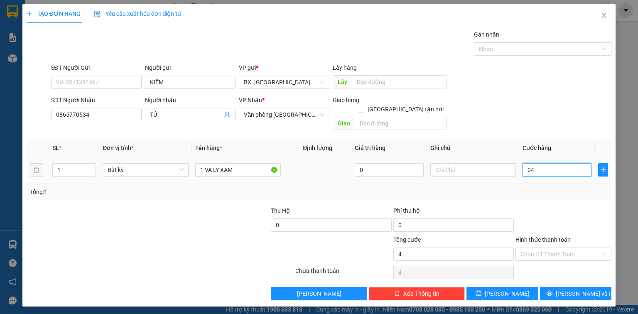
type input "040"
type input "400"
type input "0.400"
type input "4.000"
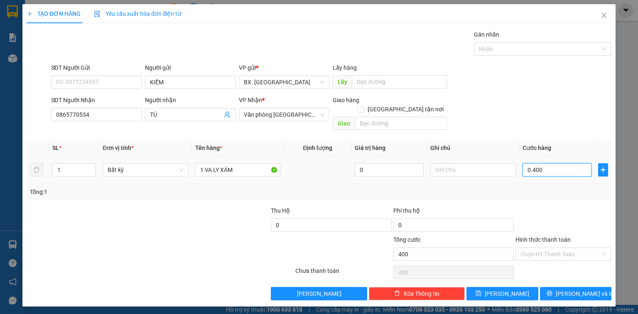
type input "4.000"
type input "04.000"
type input "40.000"
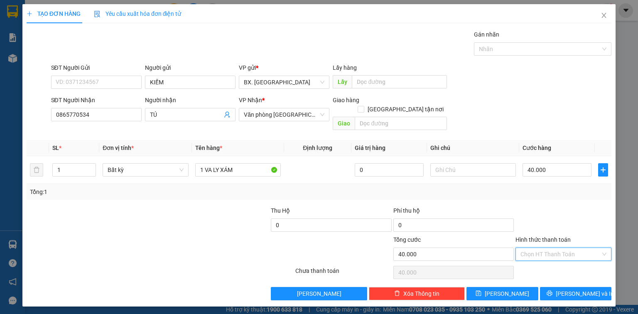
click at [563, 248] on input "Hình thức thanh toán" at bounding box center [561, 254] width 80 height 12
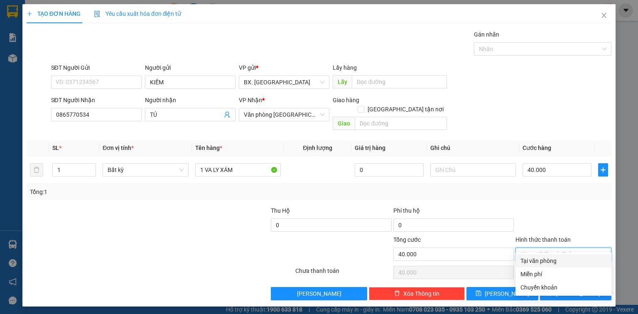
click at [564, 261] on div "Tại văn phòng" at bounding box center [564, 260] width 86 height 9
type input "0"
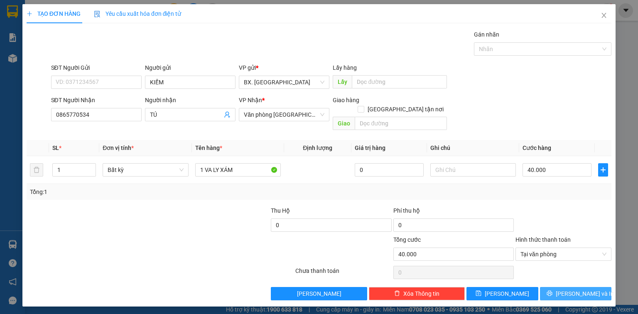
click at [569, 287] on button "Lưu và In" at bounding box center [576, 293] width 72 height 13
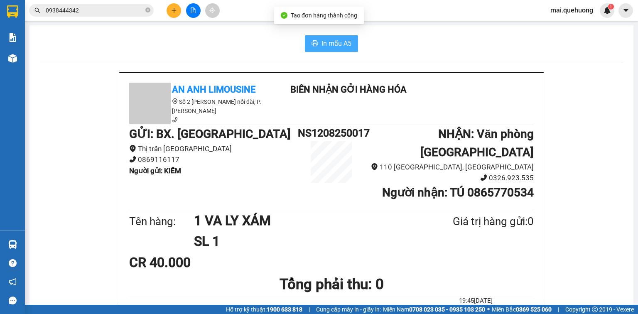
click at [328, 45] on span "In mẫu A5" at bounding box center [337, 43] width 30 height 10
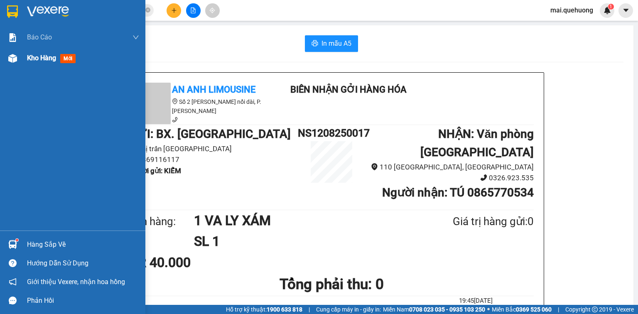
click at [13, 58] on img at bounding box center [12, 58] width 9 height 9
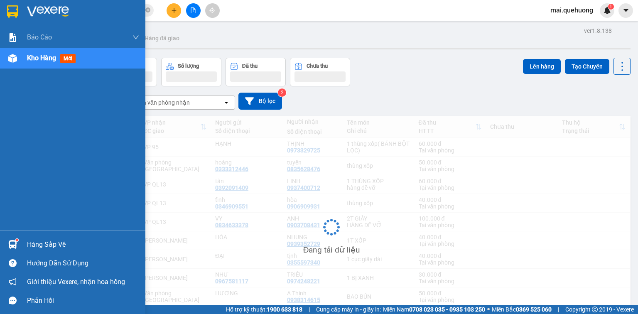
click at [37, 59] on span "Kho hàng" at bounding box center [41, 58] width 29 height 8
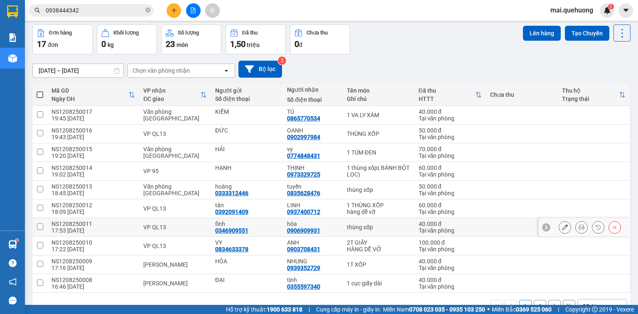
scroll to position [54, 0]
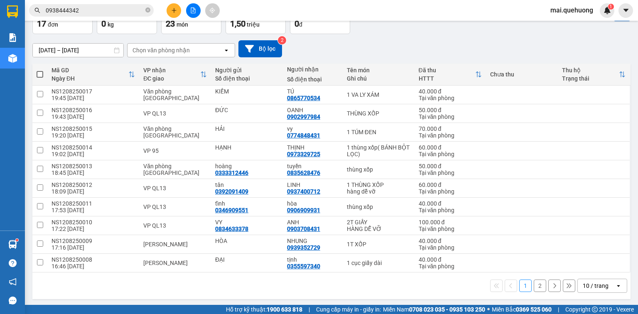
click at [597, 282] on div "10 / trang" at bounding box center [596, 286] width 26 height 8
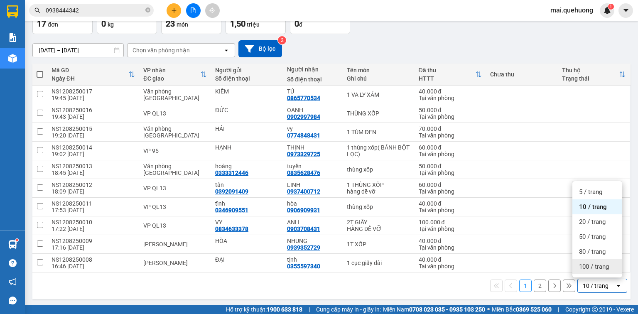
click at [589, 266] on span "100 / trang" at bounding box center [594, 267] width 30 height 8
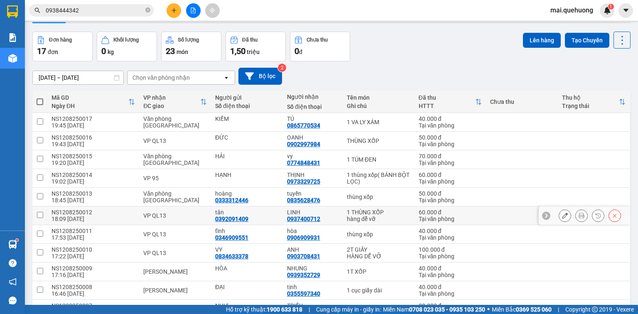
scroll to position [0, 0]
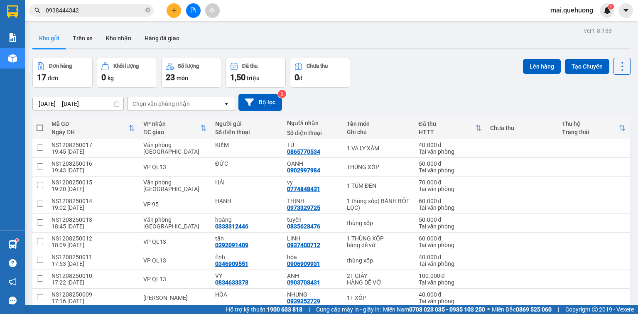
click at [174, 10] on icon "plus" at bounding box center [174, 10] width 0 height 5
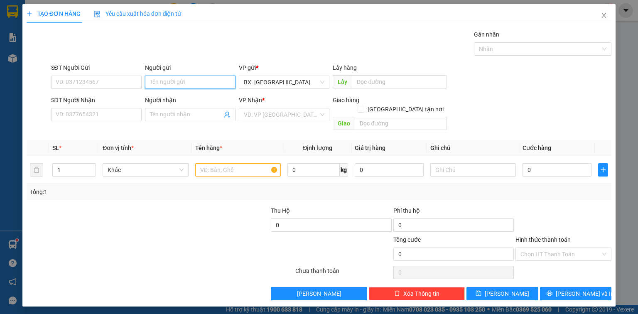
click at [183, 86] on input "Người gửi" at bounding box center [190, 82] width 91 height 13
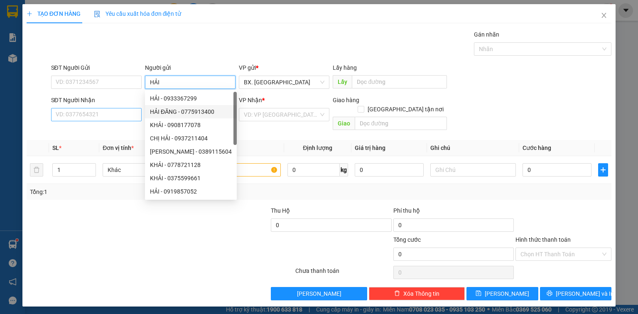
type input "HẢI"
click at [129, 111] on input "SĐT Người Nhận" at bounding box center [96, 114] width 91 height 13
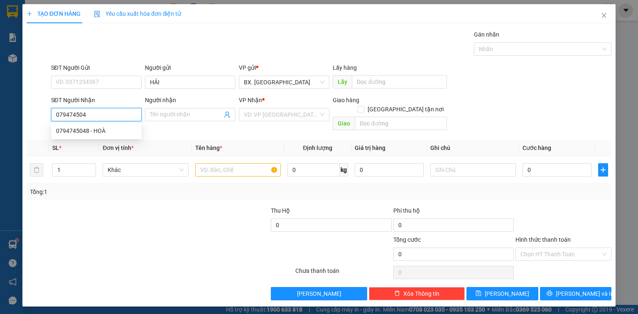
type input "0794745048"
click at [93, 133] on div "0794745048 - HOÀ" at bounding box center [96, 130] width 81 height 9
type input "HOÀ"
type input "SP"
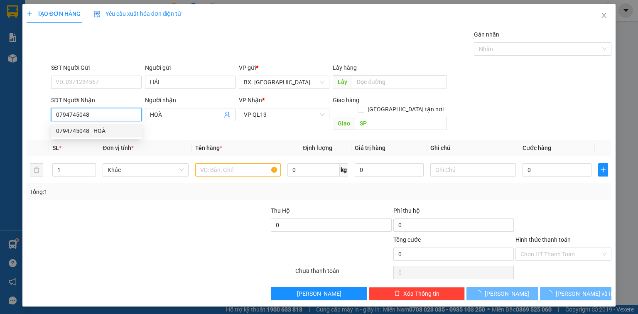
type input "30.000"
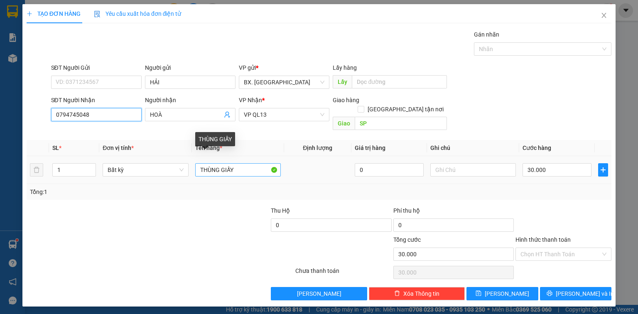
type input "0794745048"
drag, startPoint x: 238, startPoint y: 161, endPoint x: 218, endPoint y: 163, distance: 20.1
click at [218, 163] on input "THÙNG GIẤY" at bounding box center [238, 169] width 86 height 13
click at [218, 163] on input "THÙNGXÔP" at bounding box center [238, 169] width 86 height 13
click at [199, 163] on input "THÙNG XÔP" at bounding box center [238, 169] width 86 height 13
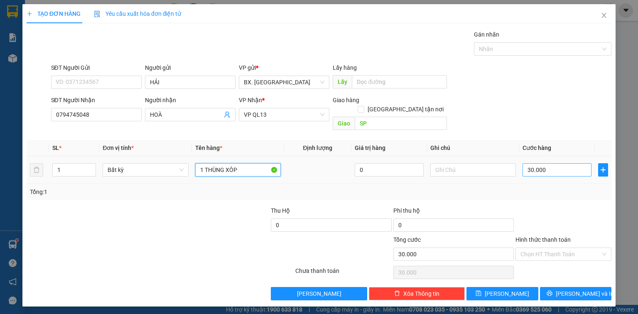
type input "1 THÙNG XÔP"
click at [561, 163] on input "30.000" at bounding box center [557, 169] width 69 height 13
type input "4"
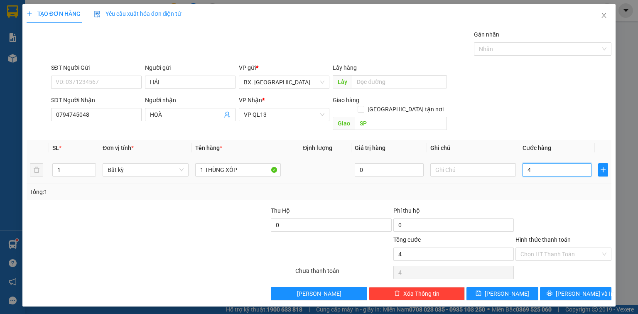
type input "40"
type input "400"
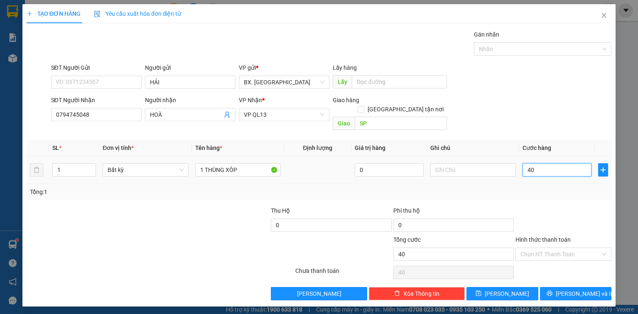
type input "400"
type input "4.000"
type input "40.000"
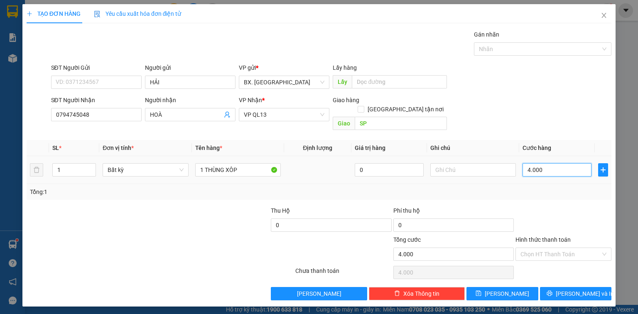
type input "40.000"
click at [545, 248] on input "Hình thức thanh toán" at bounding box center [561, 254] width 80 height 12
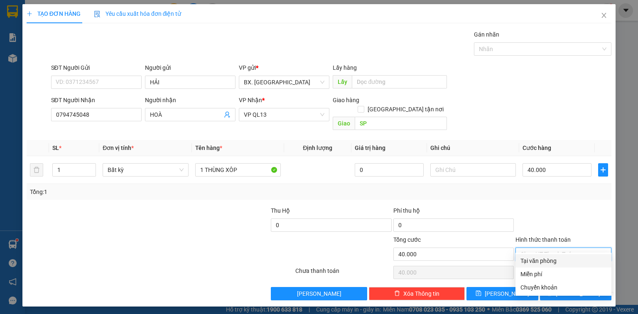
click at [547, 260] on div "Tại văn phòng" at bounding box center [564, 260] width 86 height 9
type input "0"
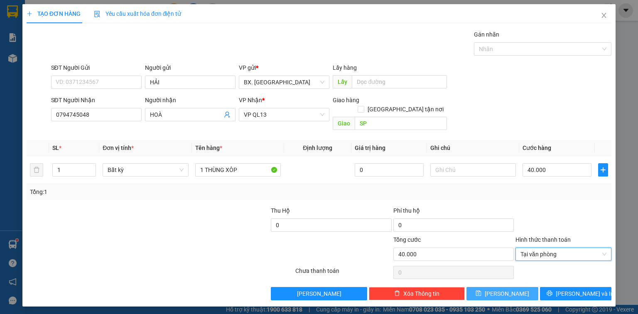
click at [508, 289] on span "Lưu" at bounding box center [507, 293] width 44 height 9
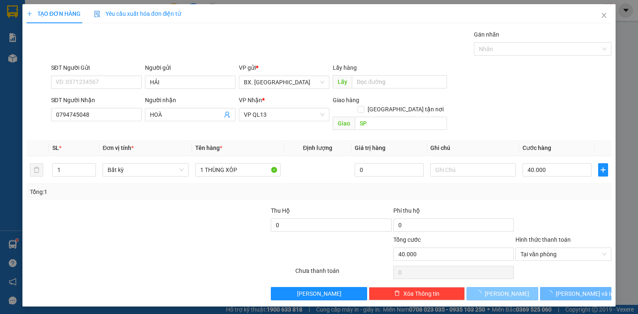
type input "0"
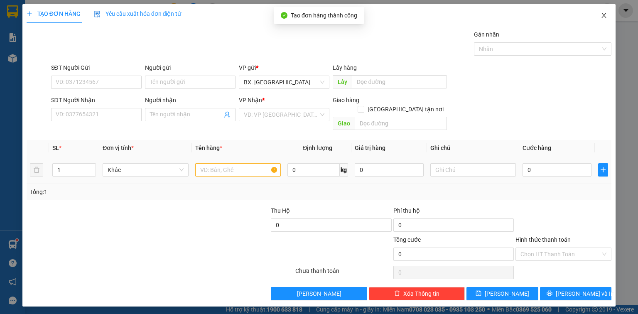
click at [604, 16] on icon "close" at bounding box center [604, 15] width 5 height 5
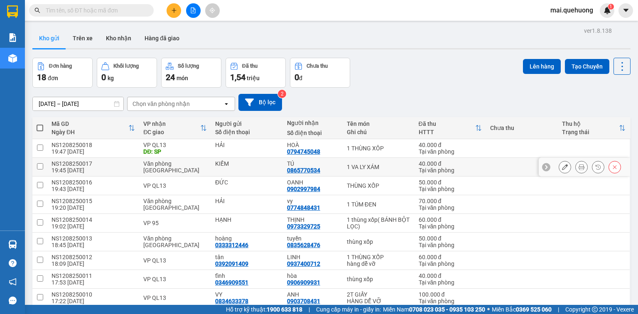
click at [37, 168] on input "checkbox" at bounding box center [40, 166] width 6 height 6
checkbox input "true"
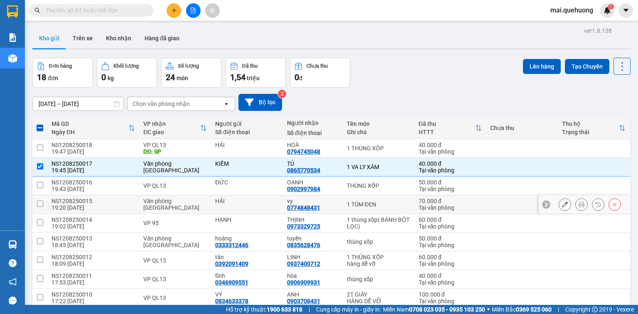
click at [39, 202] on input "checkbox" at bounding box center [40, 204] width 6 height 6
checkbox input "true"
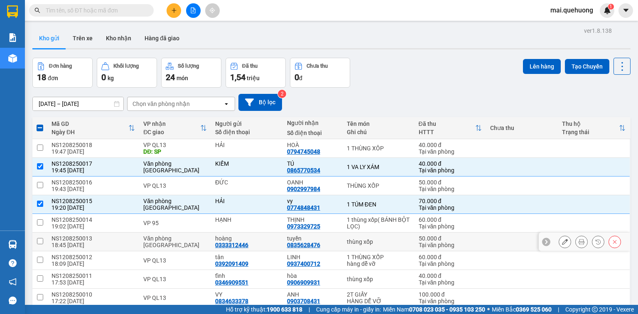
click at [39, 244] on td at bounding box center [39, 242] width 15 height 19
checkbox input "true"
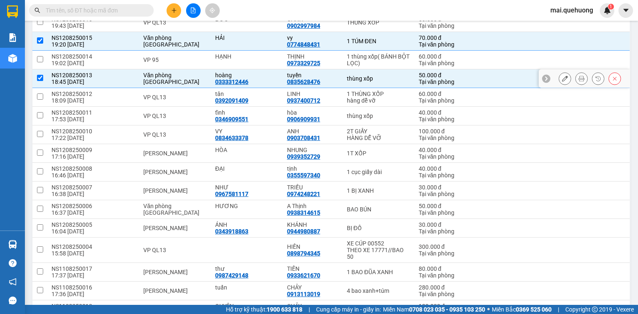
scroll to position [166, 0]
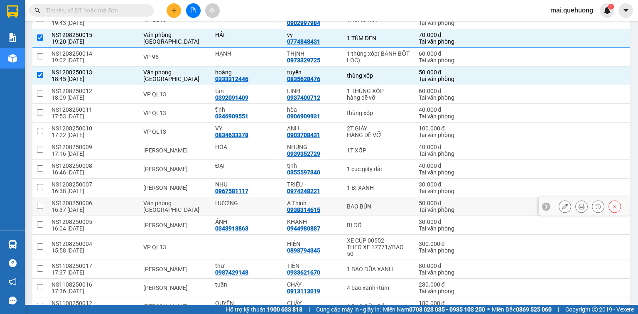
click at [38, 205] on input "checkbox" at bounding box center [40, 206] width 6 height 6
checkbox input "true"
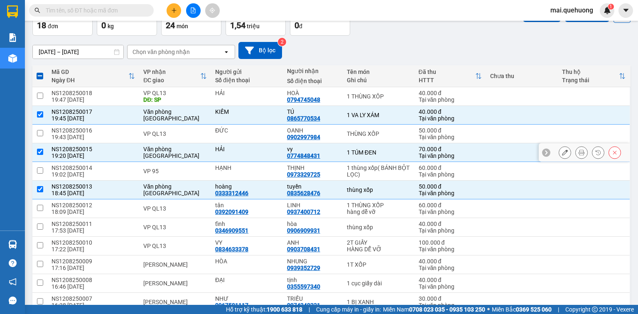
scroll to position [0, 0]
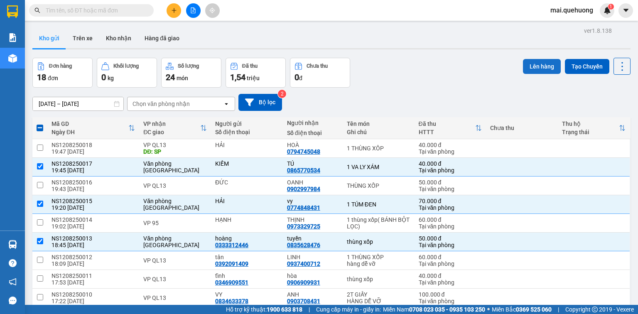
click at [532, 63] on button "Lên hàng" at bounding box center [542, 66] width 38 height 15
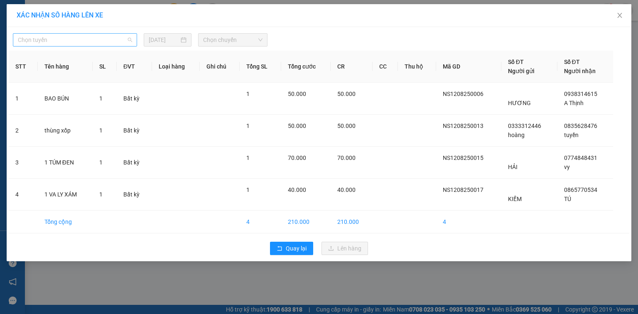
click at [81, 46] on div "Chọn tuyến" at bounding box center [75, 39] width 124 height 13
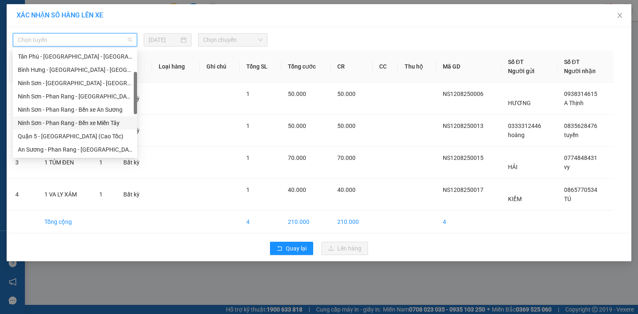
scroll to position [226, 0]
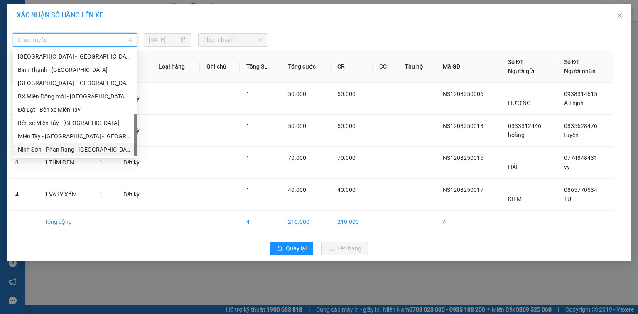
click at [92, 152] on div "Ninh Sơn - Phan Rang - [GEOGRAPHIC_DATA]" at bounding box center [75, 149] width 114 height 9
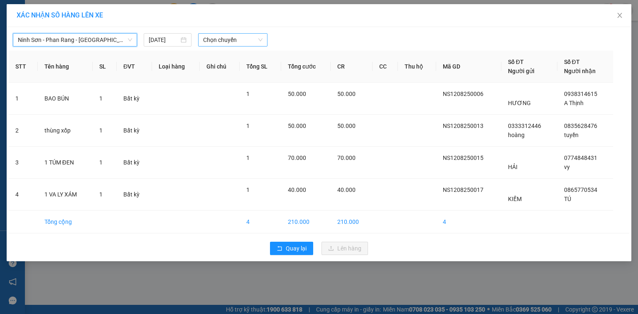
click at [216, 39] on span "Chọn chuyến" at bounding box center [233, 40] width 60 height 12
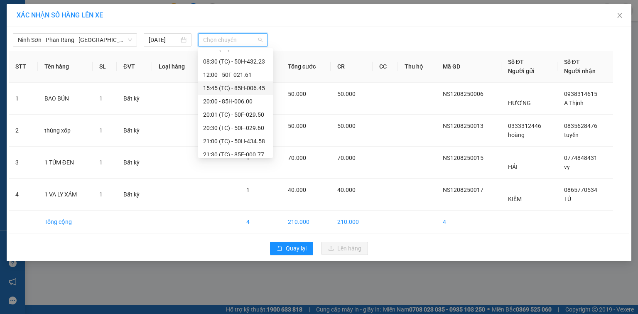
scroll to position [67, 0]
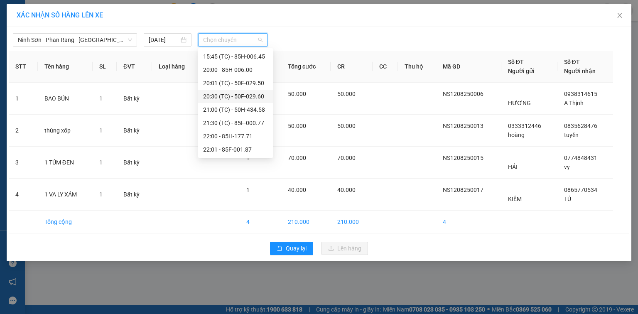
click at [256, 97] on div "20:30 (TC) - 50F-029.60" at bounding box center [235, 96] width 65 height 9
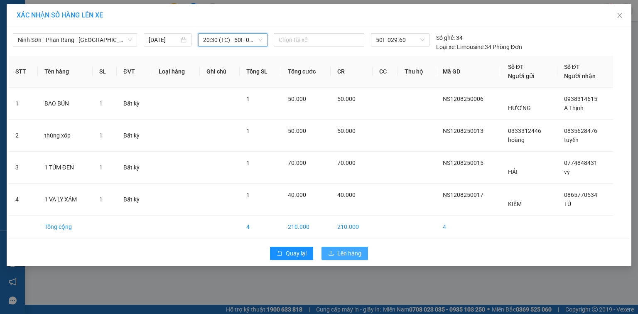
click at [352, 254] on span "Lên hàng" at bounding box center [350, 253] width 24 height 9
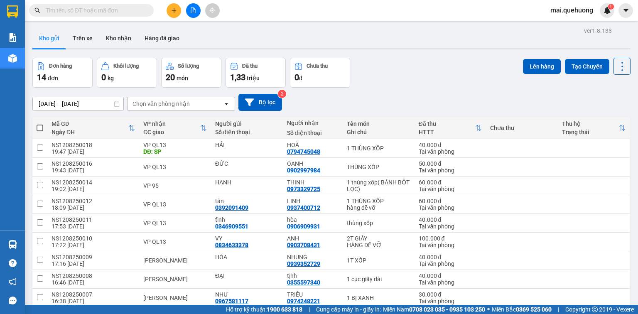
click at [175, 12] on icon "plus" at bounding box center [174, 10] width 6 height 6
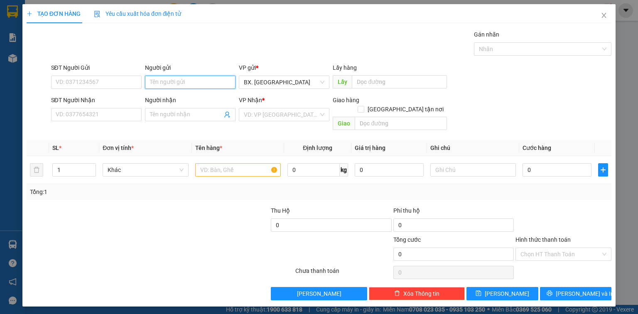
click at [190, 84] on input "Người gửi" at bounding box center [190, 82] width 91 height 13
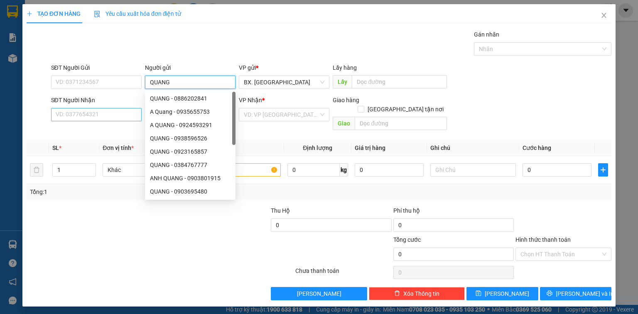
type input "QUANG"
click at [90, 117] on input "SĐT Người Nhận" at bounding box center [96, 114] width 91 height 13
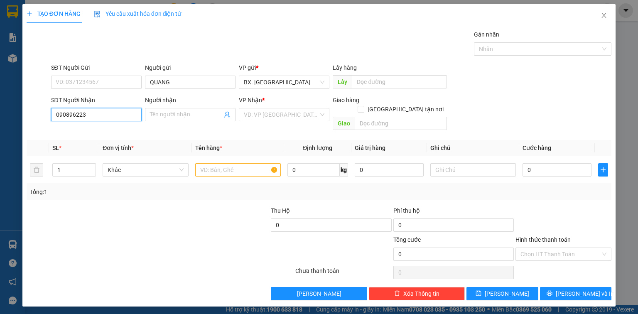
type input "0908962233"
click at [94, 128] on div "0908962233 - PHÁP" at bounding box center [103, 130] width 94 height 9
type input "PHÁP"
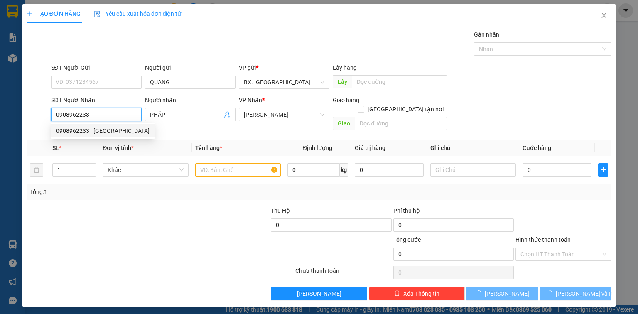
type input "30.000"
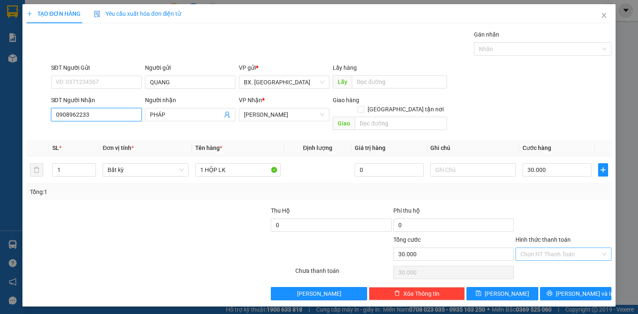
type input "0908962233"
click at [557, 248] on input "Hình thức thanh toán" at bounding box center [561, 254] width 80 height 12
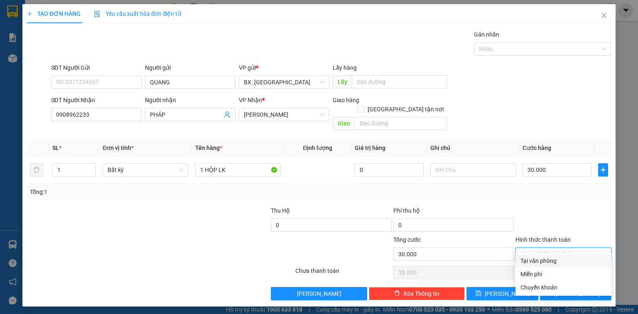
click at [562, 262] on div "Tại văn phòng" at bounding box center [564, 260] width 86 height 9
type input "0"
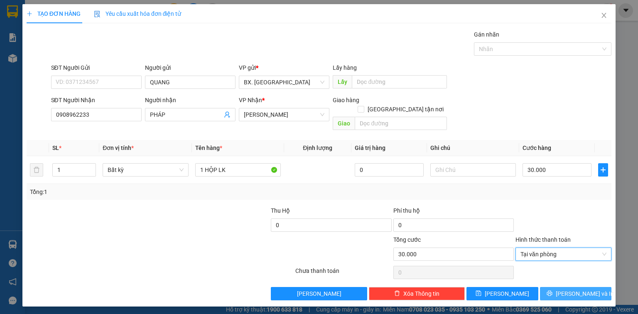
click at [572, 289] on span "Lưu và In" at bounding box center [585, 293] width 58 height 9
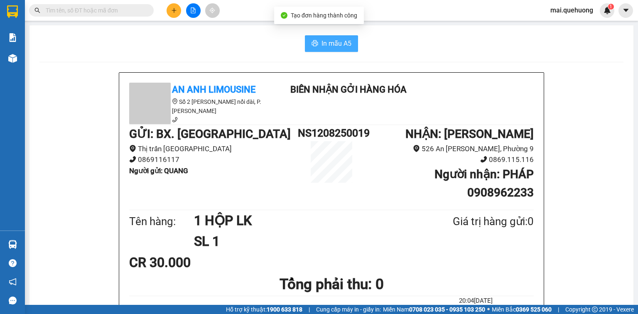
click at [339, 38] on span "In mẫu A5" at bounding box center [337, 43] width 30 height 10
